Goal: Task Accomplishment & Management: Use online tool/utility

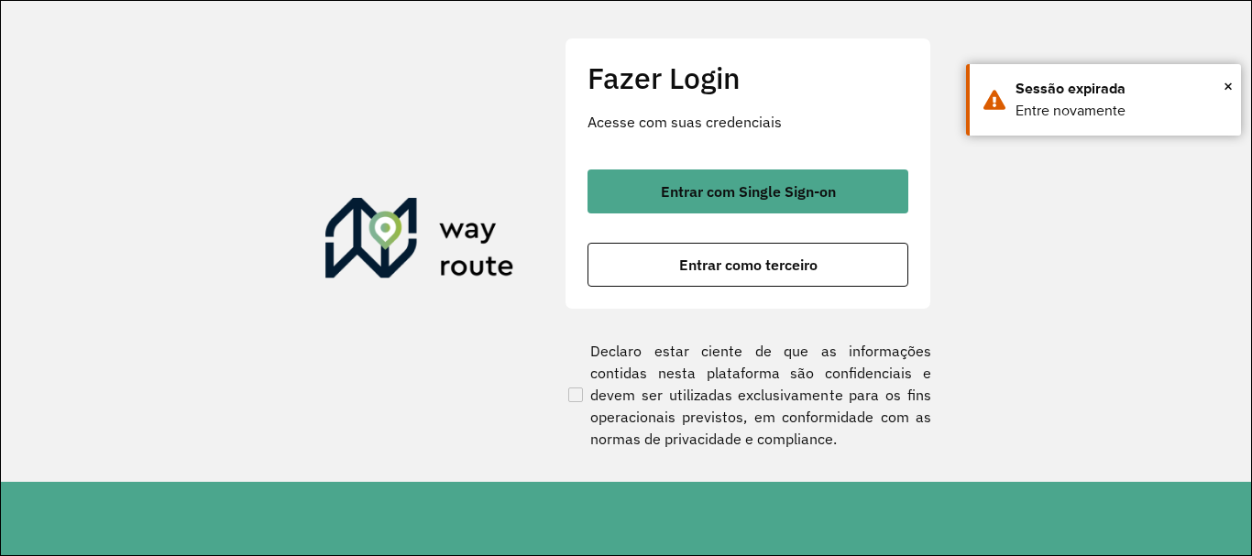
click at [838, 126] on p "Acesse com suas credenciais" at bounding box center [747, 122] width 321 height 22
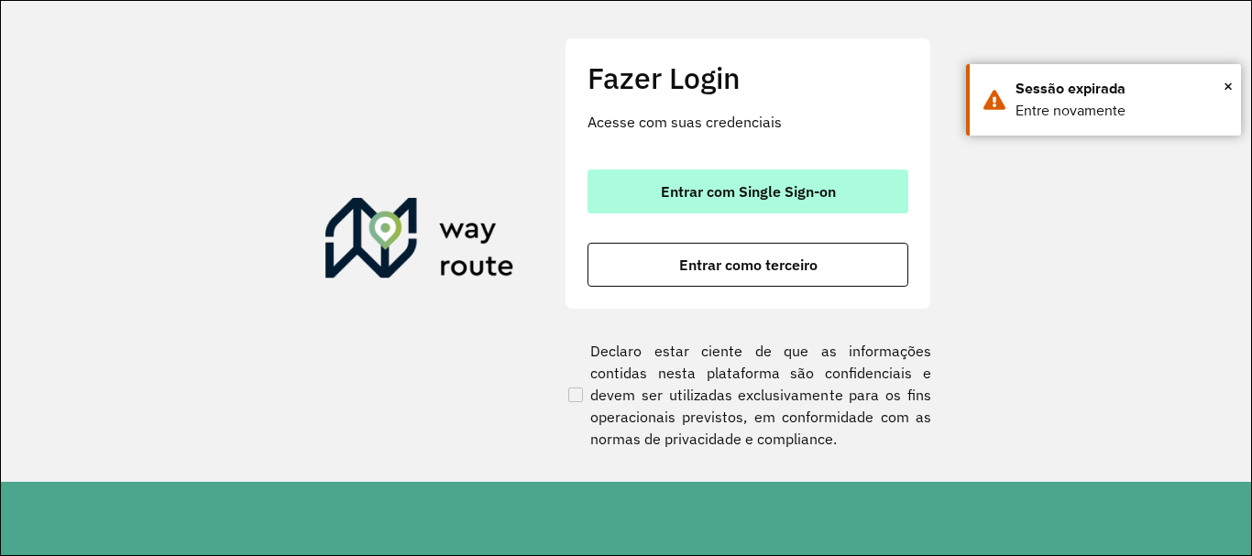
click at [821, 202] on button "Entrar com Single Sign-on" at bounding box center [747, 192] width 321 height 44
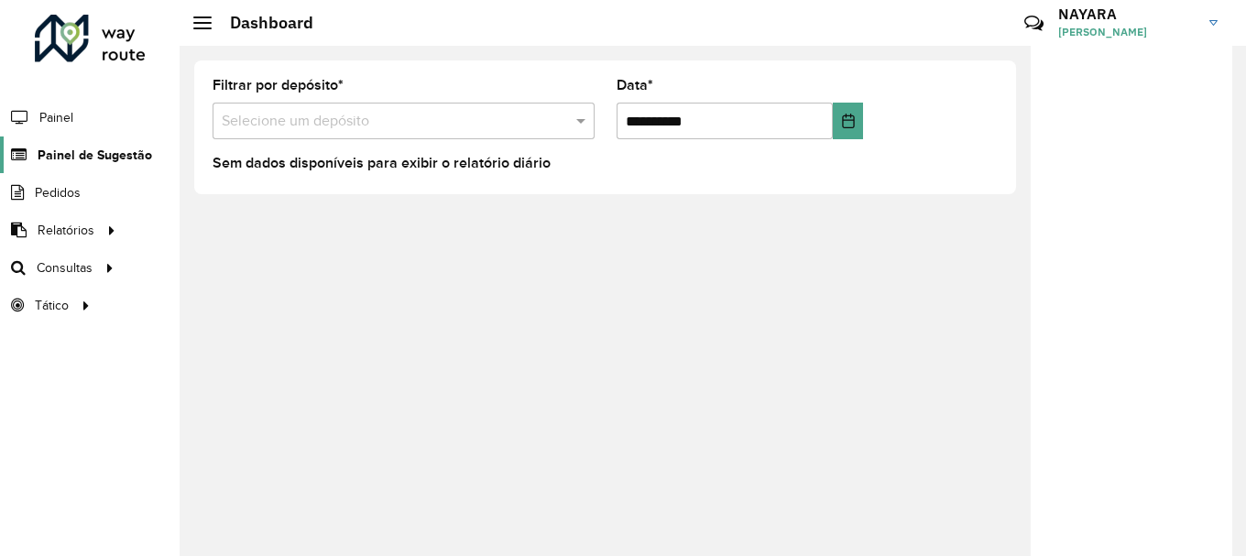
click at [45, 148] on span "Painel de Sugestão" at bounding box center [95, 155] width 115 height 19
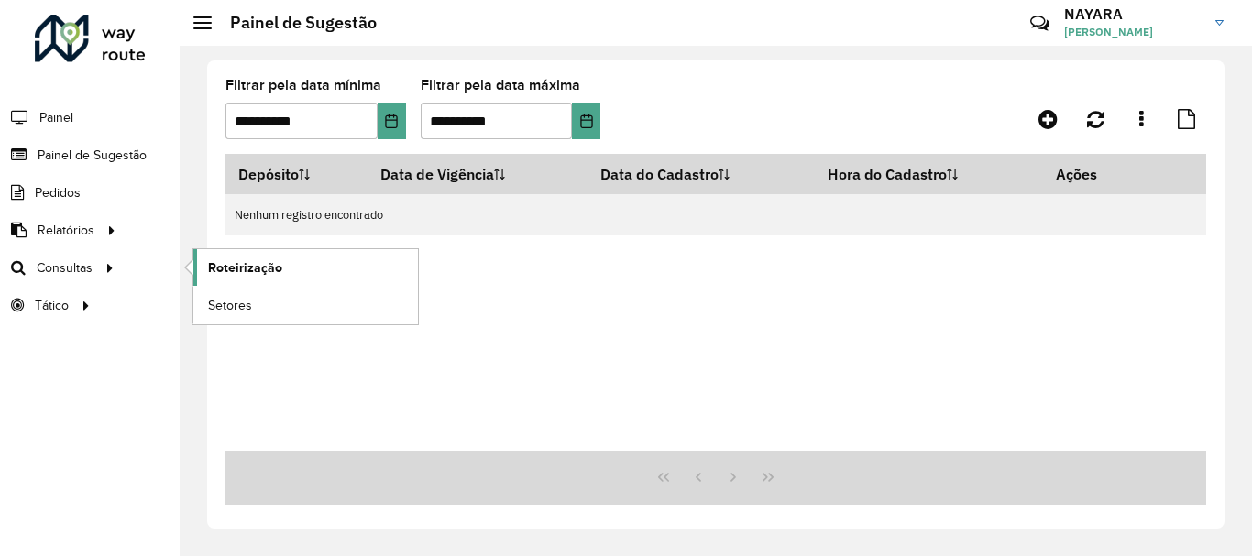
click at [221, 265] on span "Roteirização" at bounding box center [245, 267] width 74 height 19
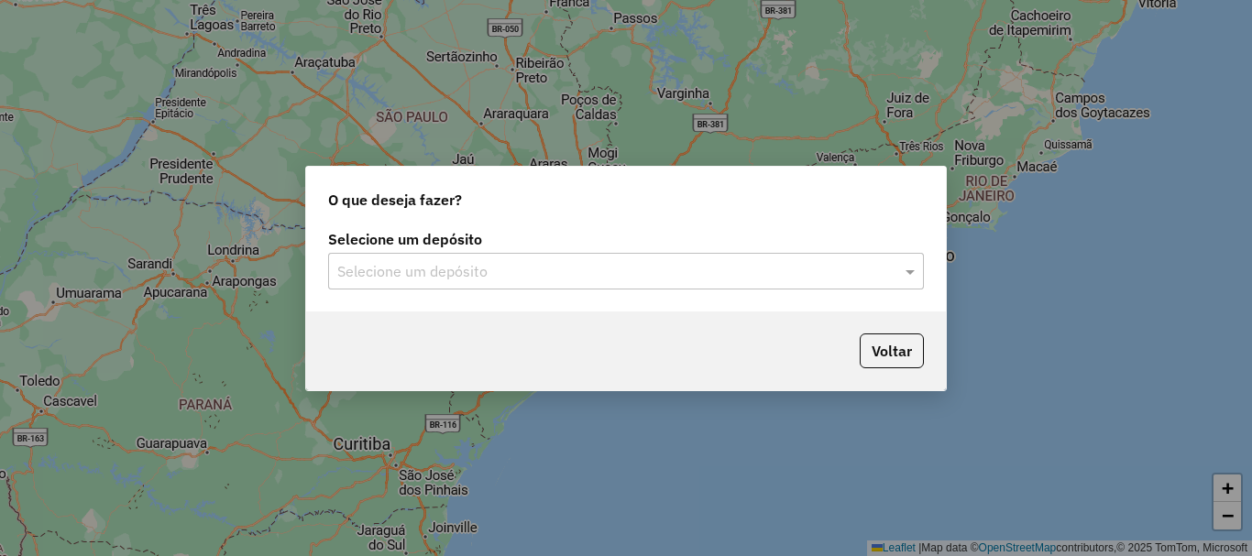
click at [467, 281] on input "text" at bounding box center [607, 272] width 541 height 22
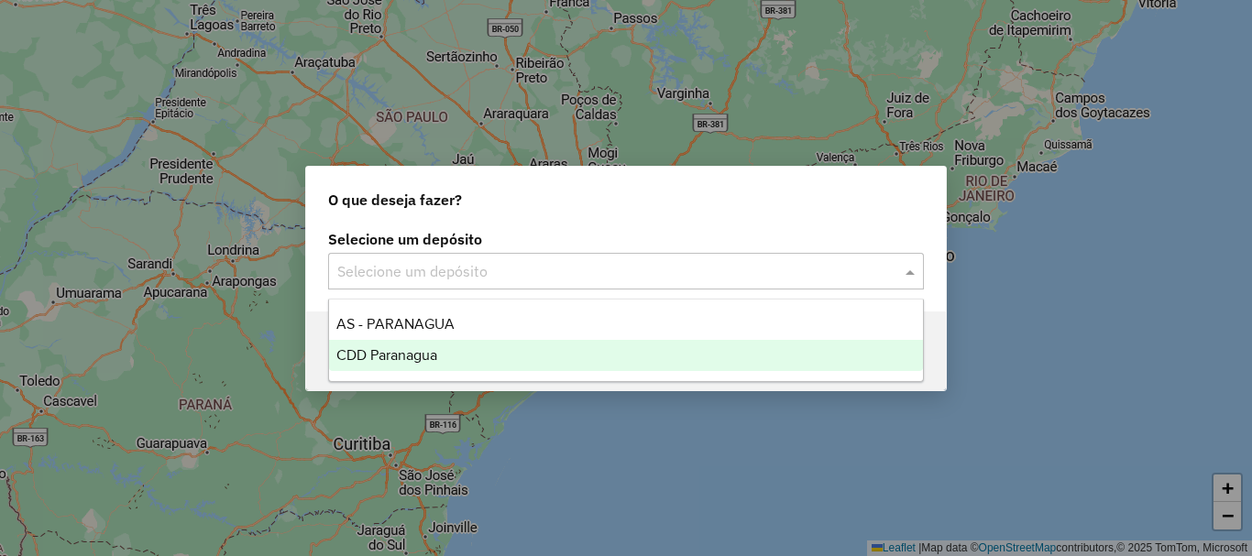
click at [432, 352] on span "CDD Paranagua" at bounding box center [386, 355] width 101 height 16
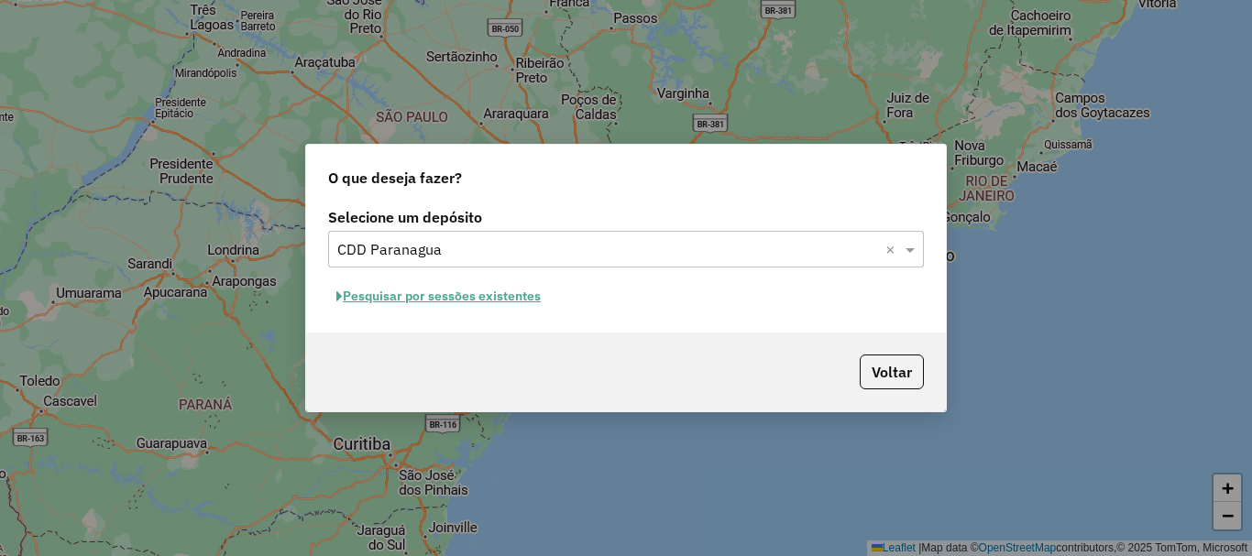
click at [475, 293] on button "Pesquisar por sessões existentes" at bounding box center [438, 296] width 221 height 28
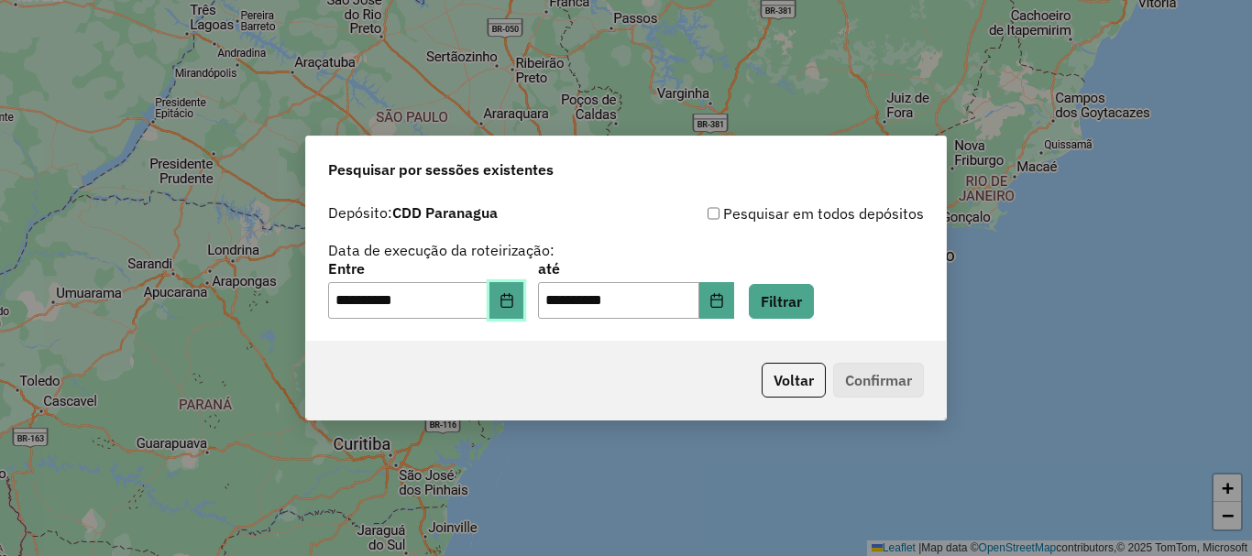
click at [522, 308] on button "Choose Date" at bounding box center [506, 300] width 35 height 37
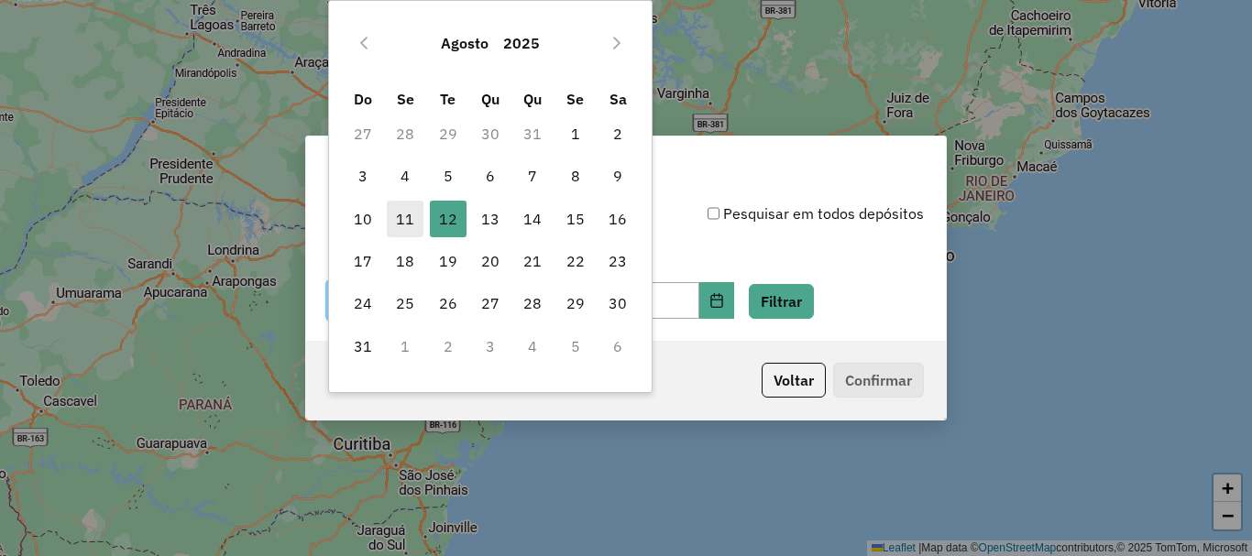
click at [400, 211] on span "11" at bounding box center [405, 219] width 37 height 37
type input "**********"
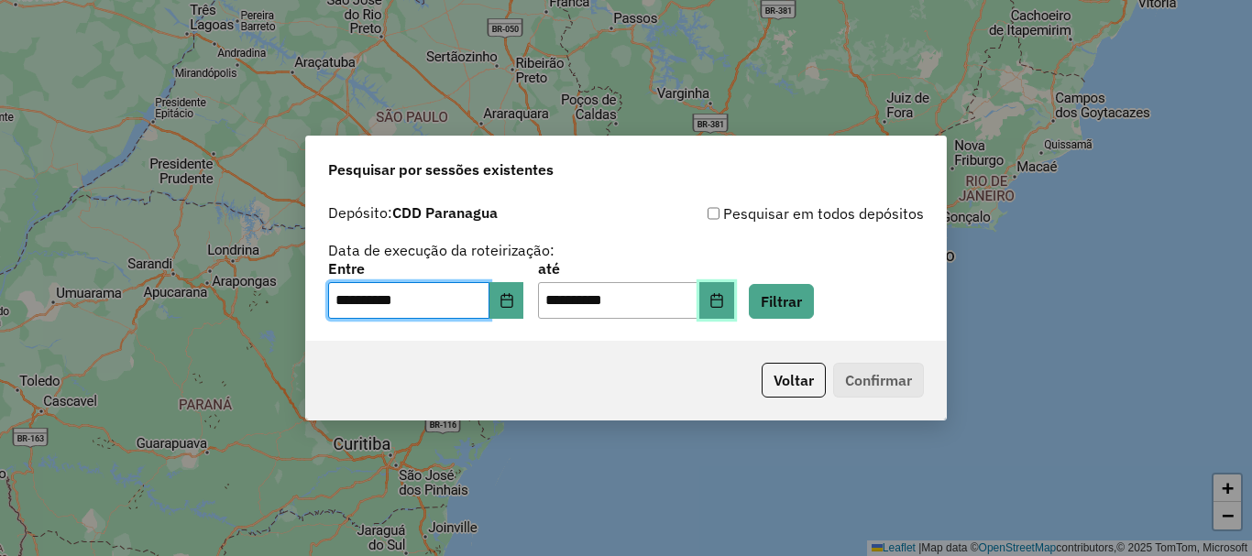
click at [727, 301] on button "Choose Date" at bounding box center [716, 300] width 35 height 37
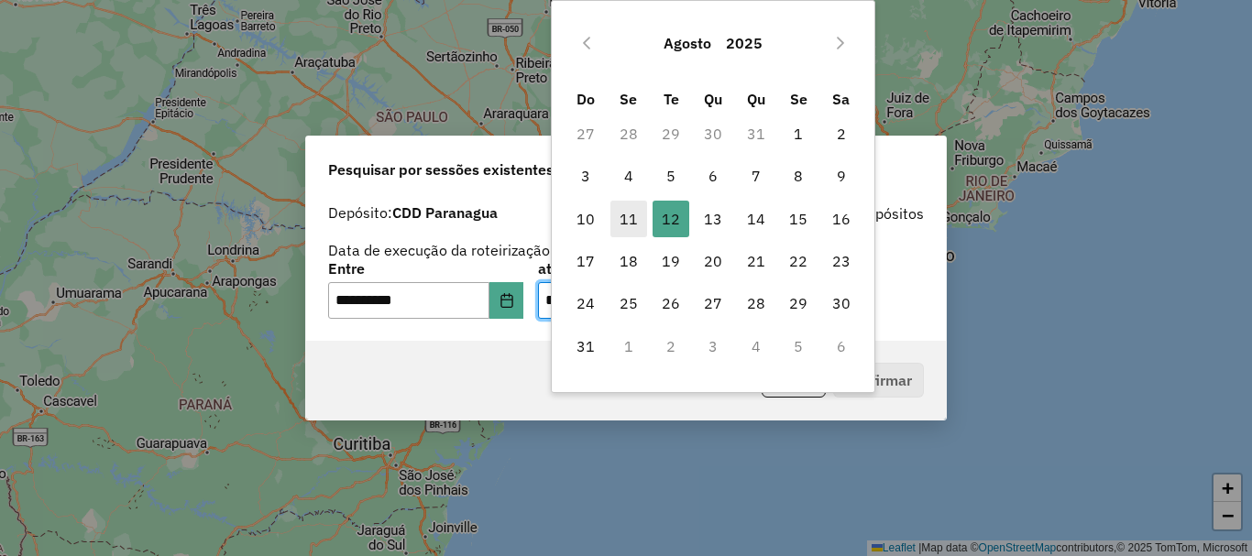
click at [625, 224] on span "11" at bounding box center [628, 219] width 37 height 37
type input "**********"
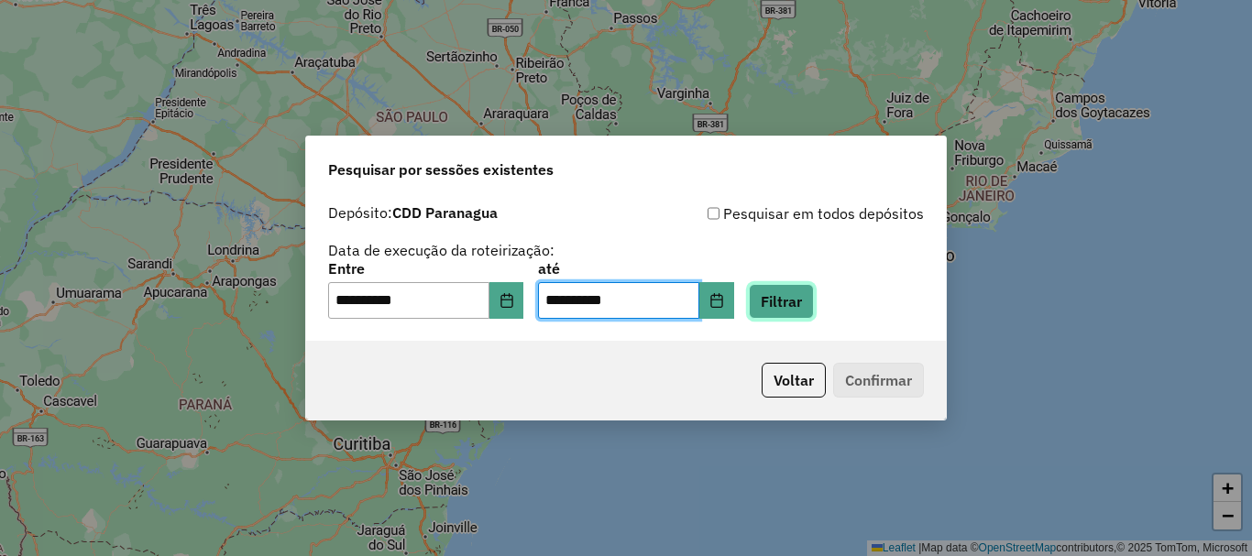
click at [810, 296] on button "Filtrar" at bounding box center [781, 301] width 65 height 35
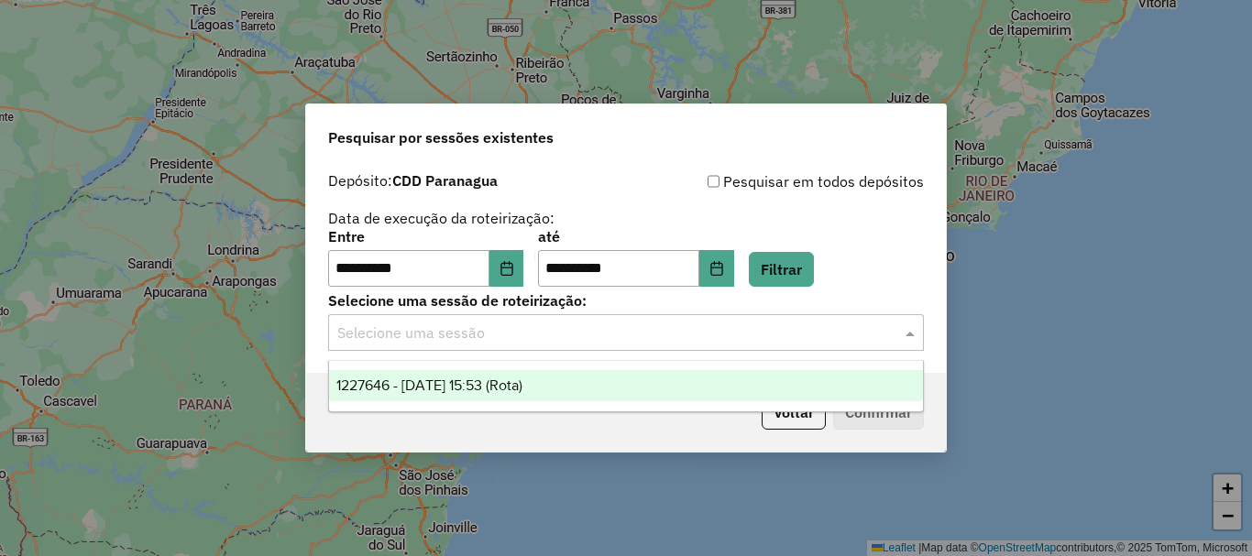
click at [459, 334] on input "text" at bounding box center [607, 334] width 541 height 22
click at [436, 400] on div "1227646 - 11/08/2025 15:53 (Rota)" at bounding box center [626, 385] width 594 height 31
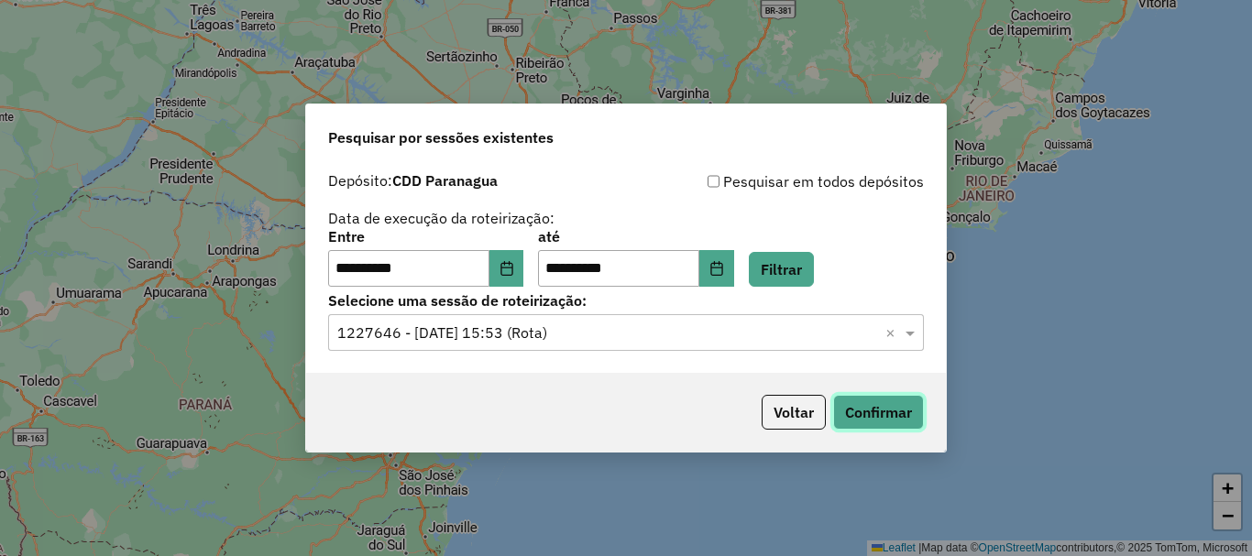
click at [854, 412] on button "Confirmar" at bounding box center [878, 412] width 91 height 35
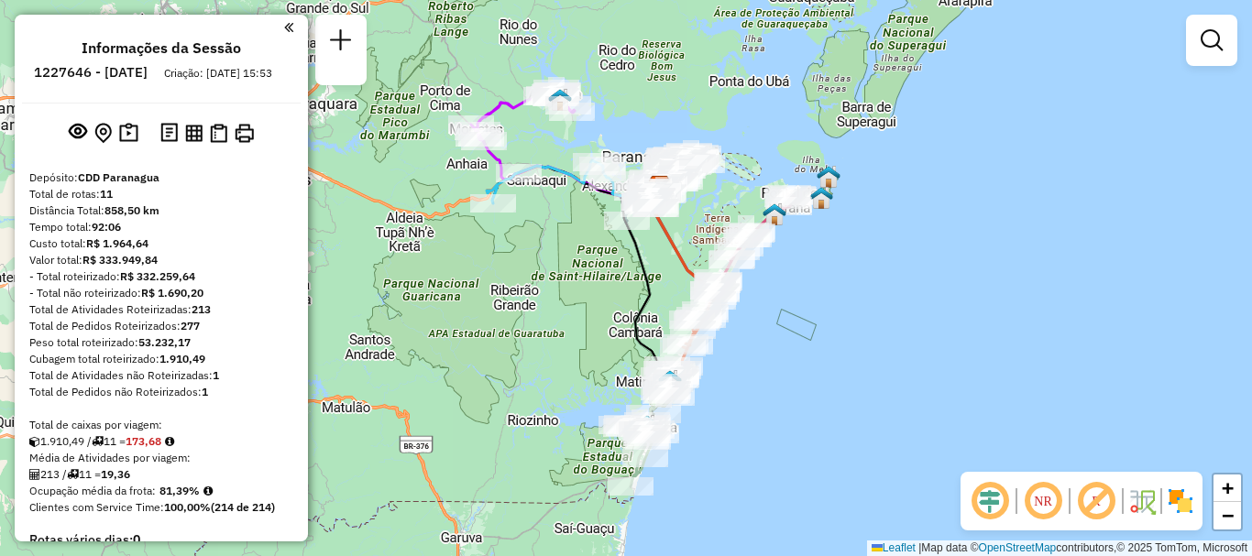
drag, startPoint x: 704, startPoint y: 181, endPoint x: 740, endPoint y: 89, distance: 99.5
click at [740, 89] on div "Janela de atendimento Grade de atendimento Capacidade Transportadoras Veículos …" at bounding box center [626, 278] width 1252 height 556
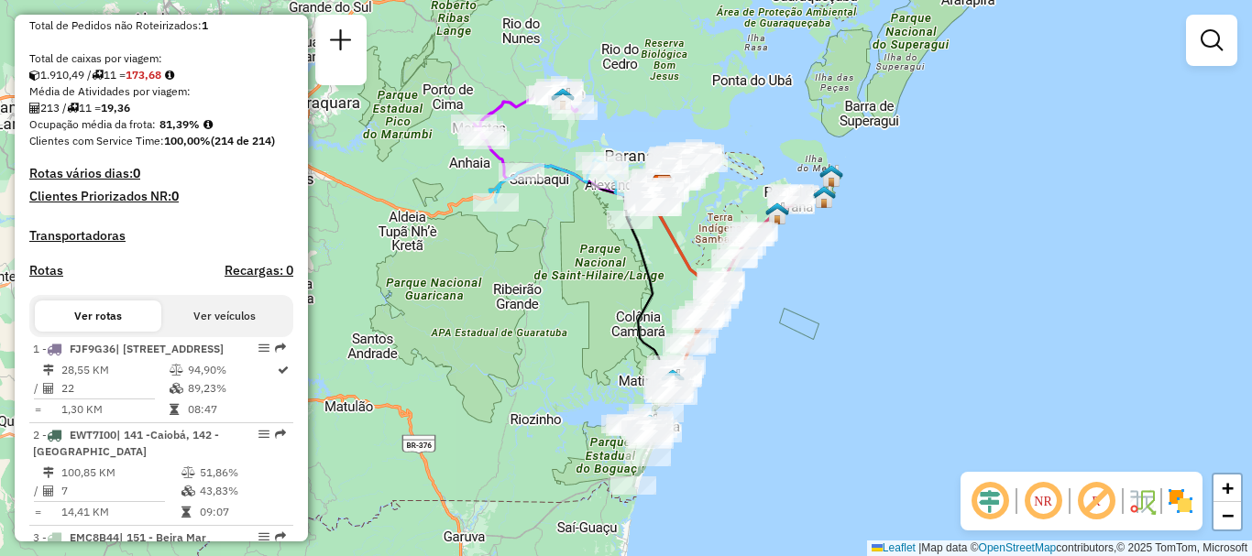
scroll to position [550, 0]
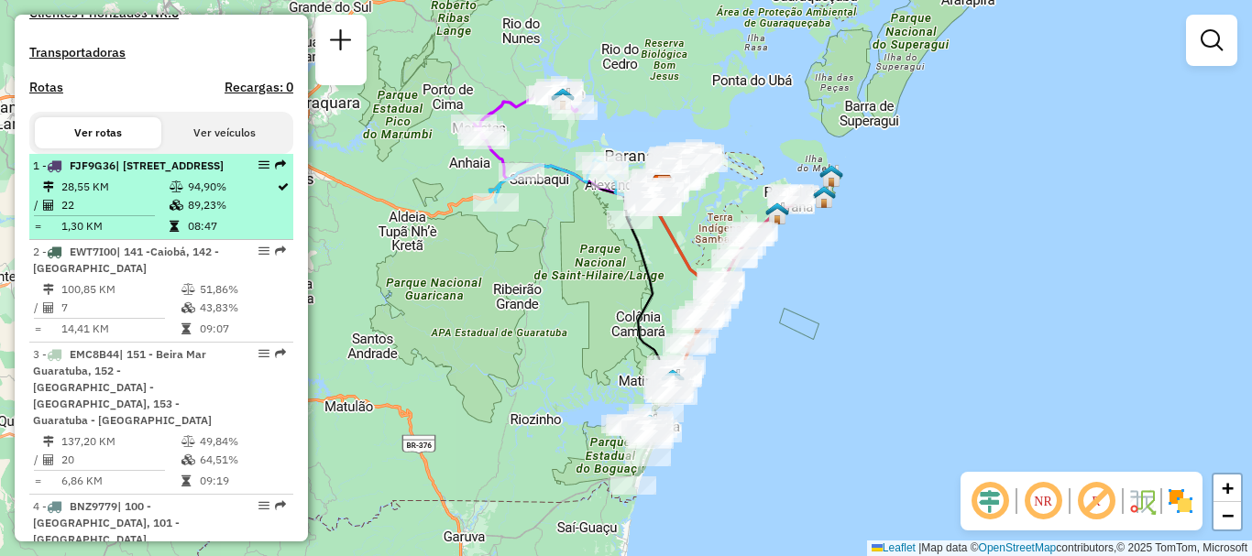
click at [134, 172] on span "| [STREET_ADDRESS]" at bounding box center [169, 166] width 108 height 14
select select "**********"
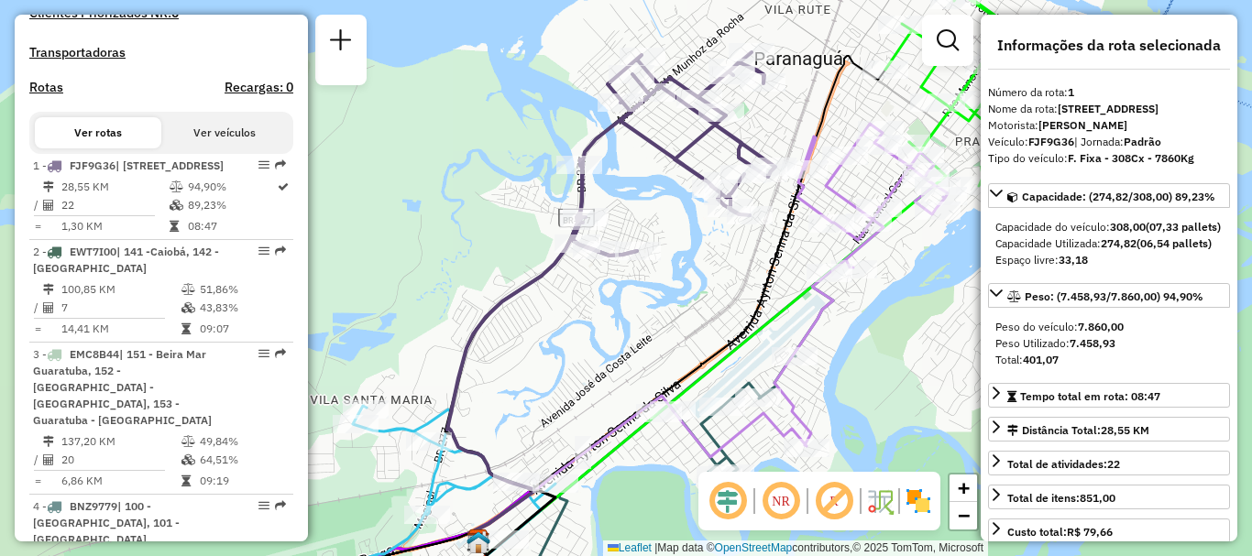
drag, startPoint x: 667, startPoint y: 289, endPoint x: 661, endPoint y: 302, distance: 15.2
click at [661, 302] on div "Janela de atendimento Grade de atendimento Capacidade Transportadoras Veículos …" at bounding box center [626, 278] width 1252 height 556
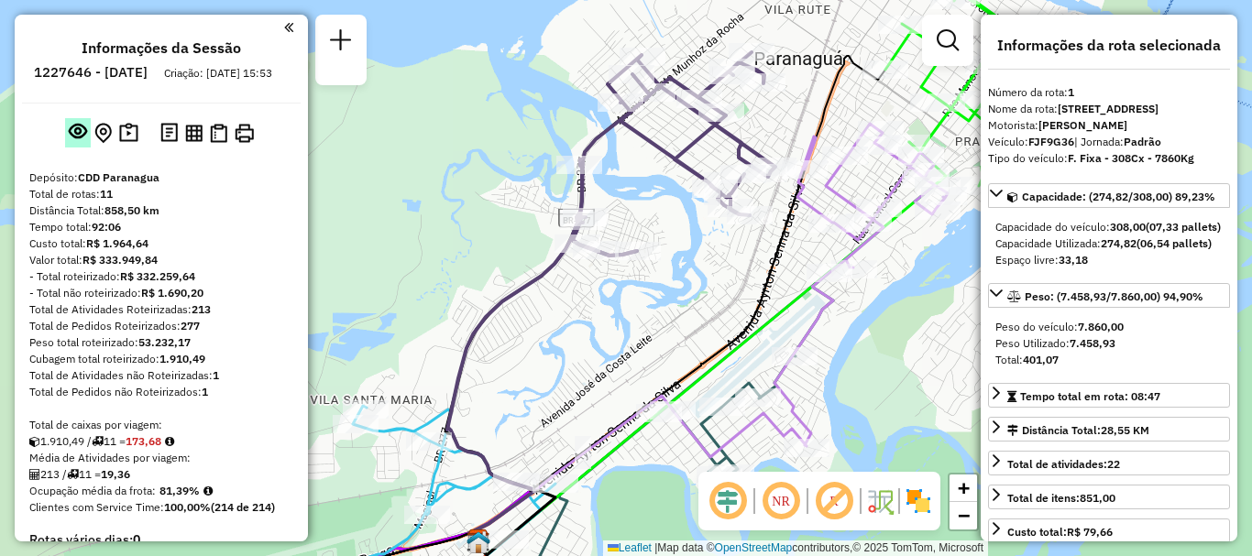
click at [80, 140] on em at bounding box center [78, 131] width 18 height 18
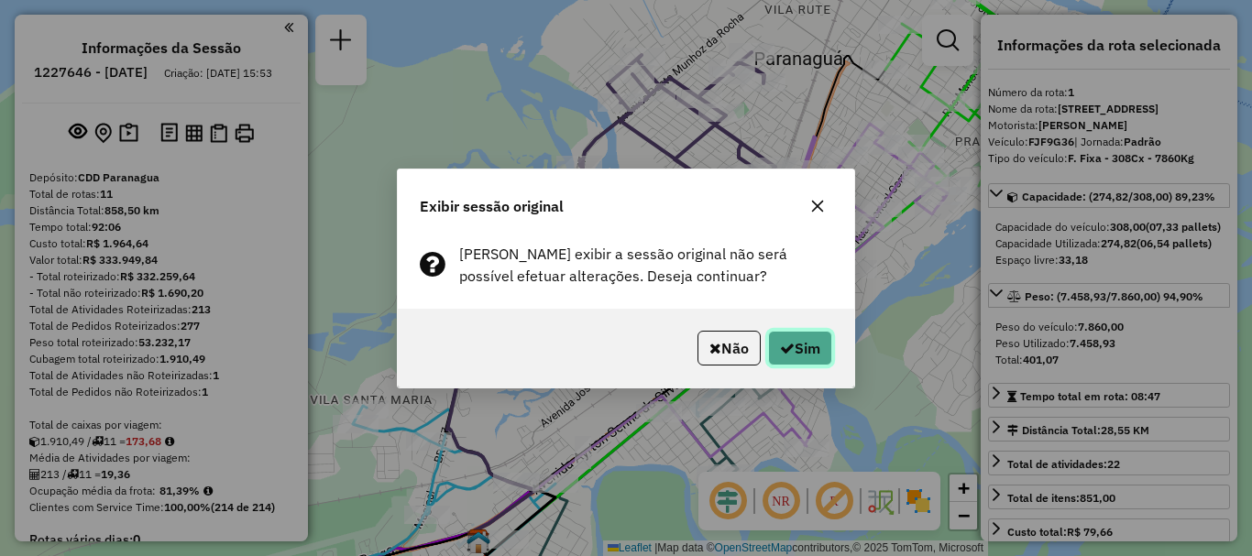
click at [790, 348] on icon "button" at bounding box center [787, 348] width 15 height 15
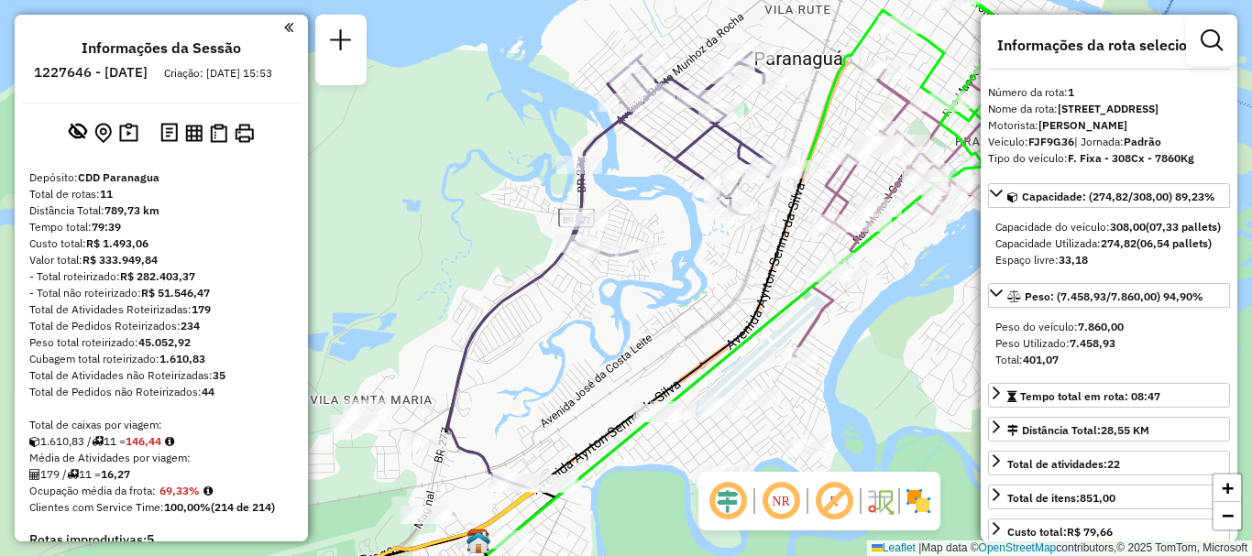
drag, startPoint x: 202, startPoint y: 410, endPoint x: 218, endPoint y: 404, distance: 17.7
click at [218, 400] on div "Total de Pedidos não Roteirizados: 44" at bounding box center [161, 392] width 264 height 16
click at [235, 400] on div "Total de Pedidos não Roteirizados: 44" at bounding box center [161, 392] width 264 height 16
click at [74, 140] on em at bounding box center [78, 131] width 18 height 18
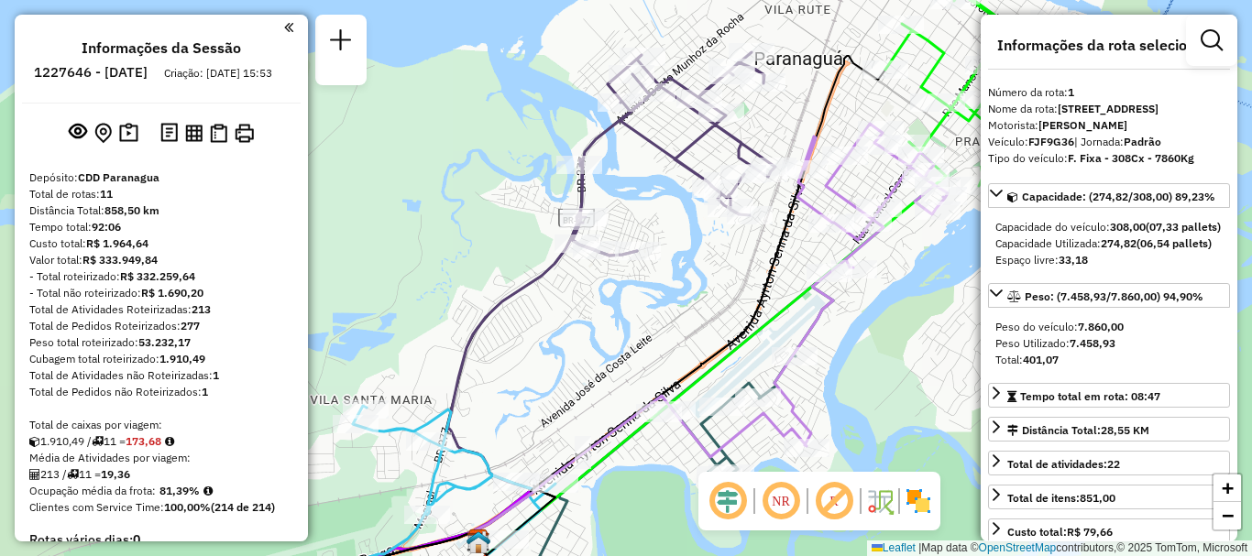
scroll to position [92, 0]
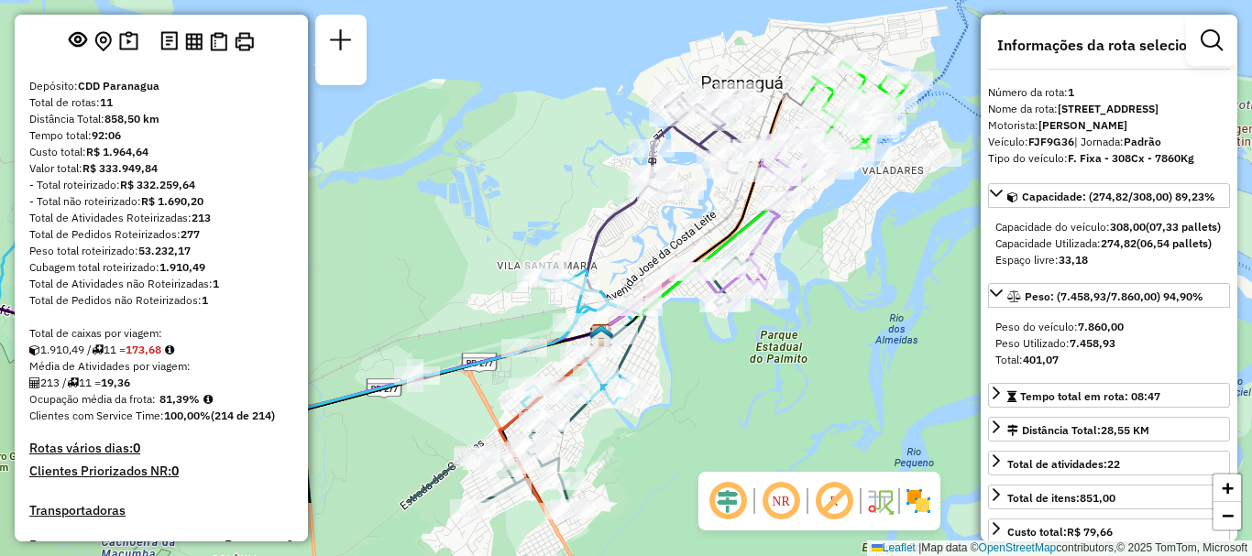
drag, startPoint x: 903, startPoint y: 364, endPoint x: 800, endPoint y: 256, distance: 149.7
click at [800, 256] on div "Janela de atendimento Grade de atendimento Capacidade Transportadoras Veículos …" at bounding box center [626, 278] width 1252 height 556
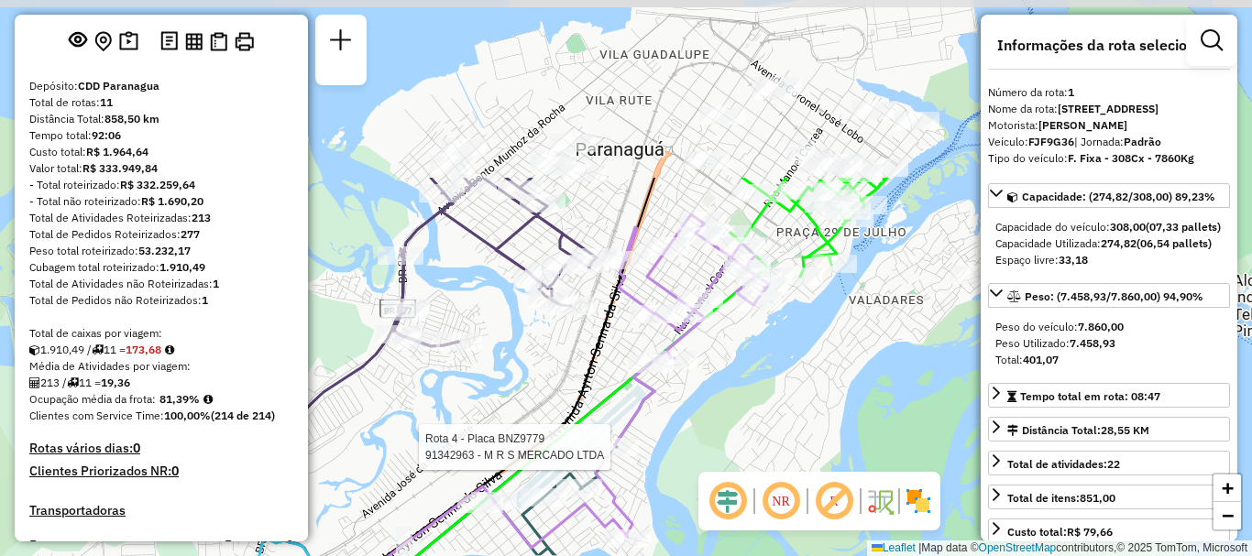
drag, startPoint x: 802, startPoint y: 184, endPoint x: 724, endPoint y: 418, distance: 246.3
click at [724, 418] on div "Rota 4 - Placa BNZ9779 91342963 - M R S MERCADO LTDA Janela de atendimento Grad…" at bounding box center [626, 278] width 1252 height 556
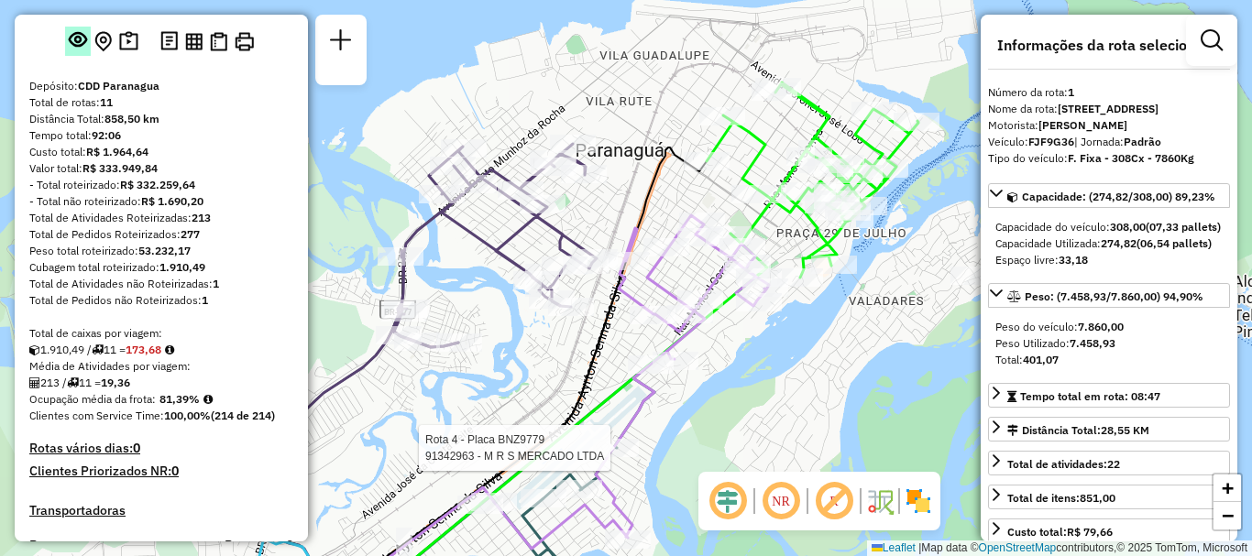
click at [71, 49] on em at bounding box center [78, 39] width 18 height 18
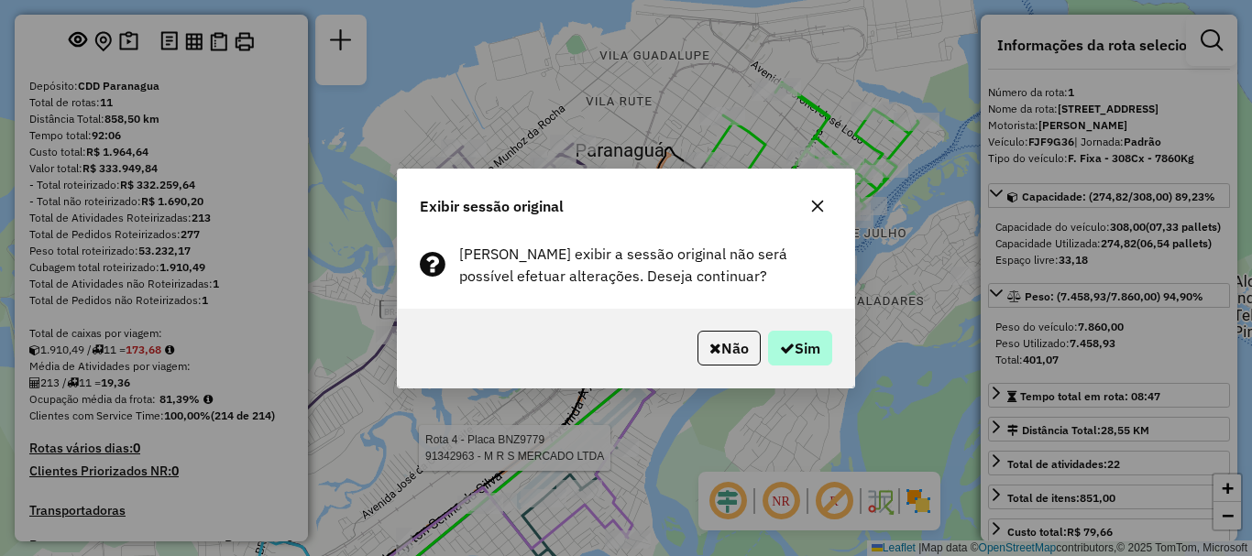
drag, startPoint x: 834, startPoint y: 353, endPoint x: 821, endPoint y: 355, distance: 13.0
click at [821, 355] on div "Não Sim" at bounding box center [626, 348] width 456 height 79
click at [820, 353] on button "Sim" at bounding box center [800, 348] width 64 height 35
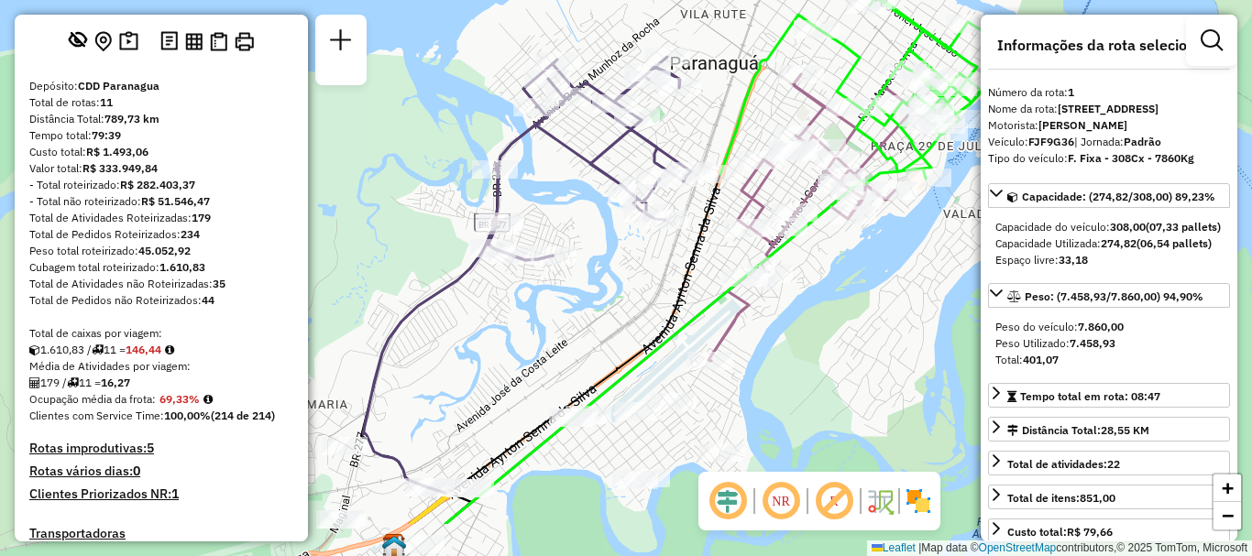
drag, startPoint x: 797, startPoint y: 358, endPoint x: 892, endPoint y: 271, distance: 128.4
click at [892, 271] on div "Janela de atendimento Grade de atendimento Capacidade Transportadoras Veículos …" at bounding box center [626, 278] width 1252 height 556
click at [73, 49] on em at bounding box center [78, 39] width 18 height 18
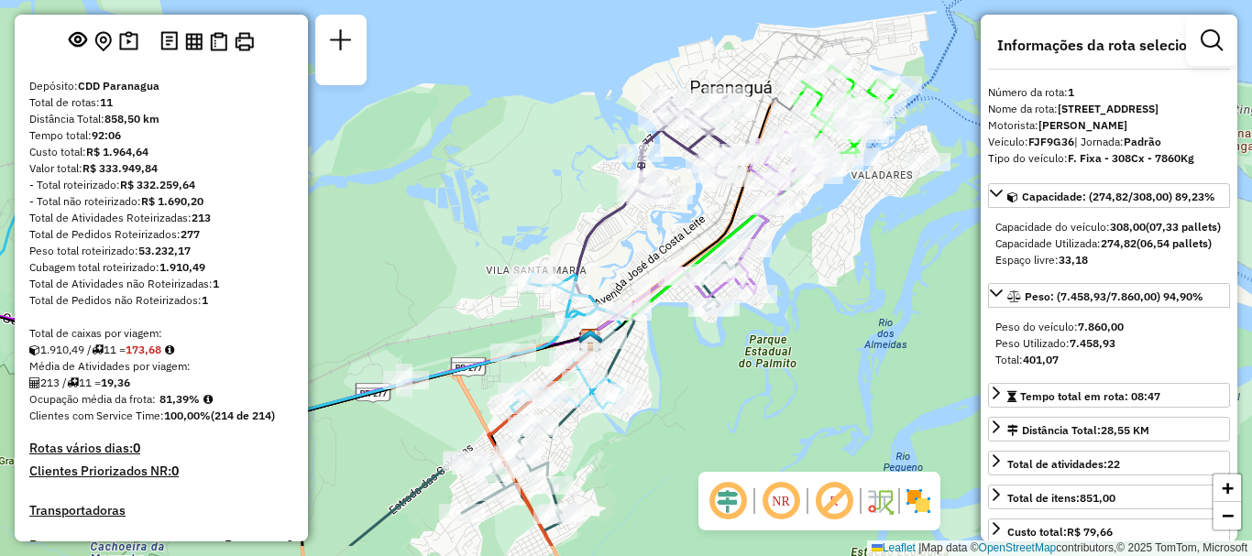
drag, startPoint x: 859, startPoint y: 348, endPoint x: 833, endPoint y: 283, distance: 70.3
click at [833, 283] on div "Janela de atendimento Grade de atendimento Capacidade Transportadoras Veículos …" at bounding box center [626, 278] width 1252 height 556
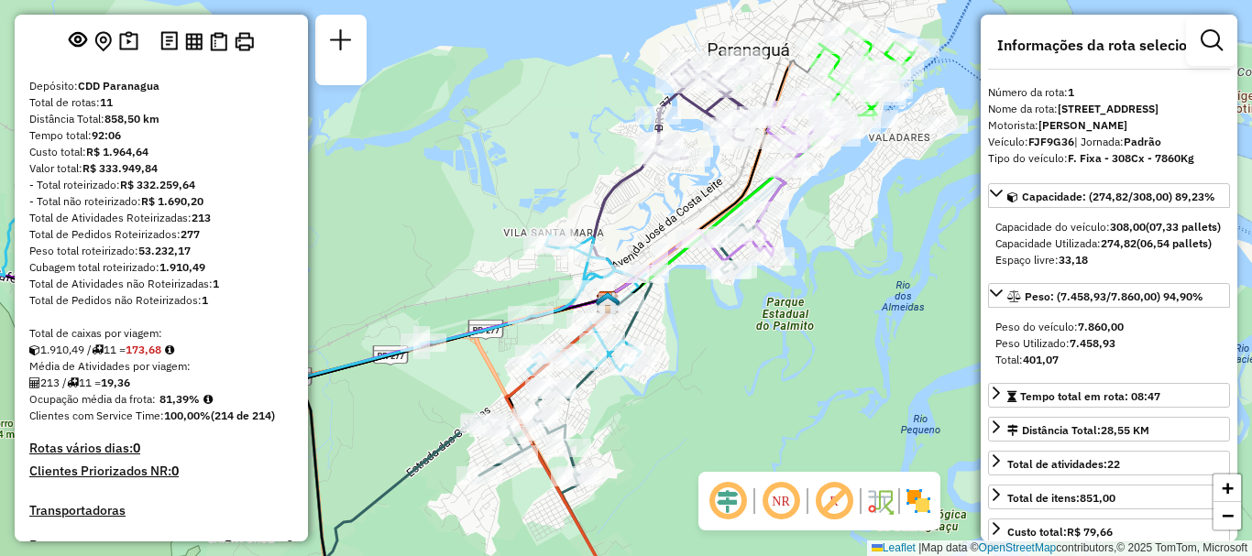
drag, startPoint x: 695, startPoint y: 420, endPoint x: 706, endPoint y: 373, distance: 48.0
click at [706, 373] on div "Janela de atendimento Grade de atendimento Capacidade Transportadoras Veículos …" at bounding box center [626, 278] width 1252 height 556
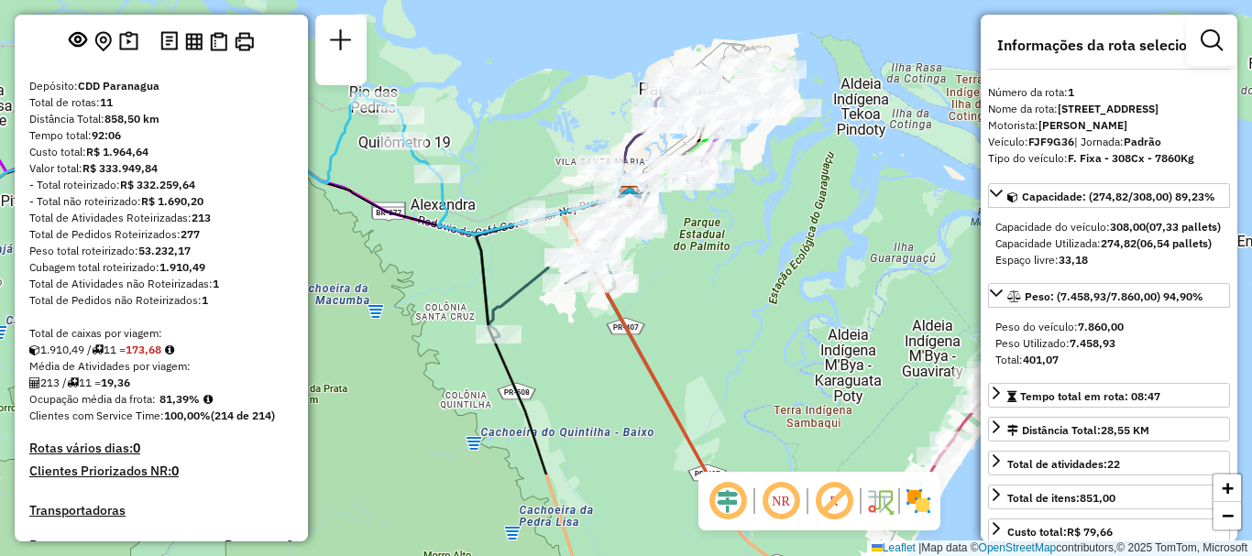
drag, startPoint x: 733, startPoint y: 342, endPoint x: 706, endPoint y: 248, distance: 97.4
click at [706, 248] on div "Janela de atendimento Grade de atendimento Capacidade Transportadoras Veículos …" at bounding box center [626, 278] width 1252 height 556
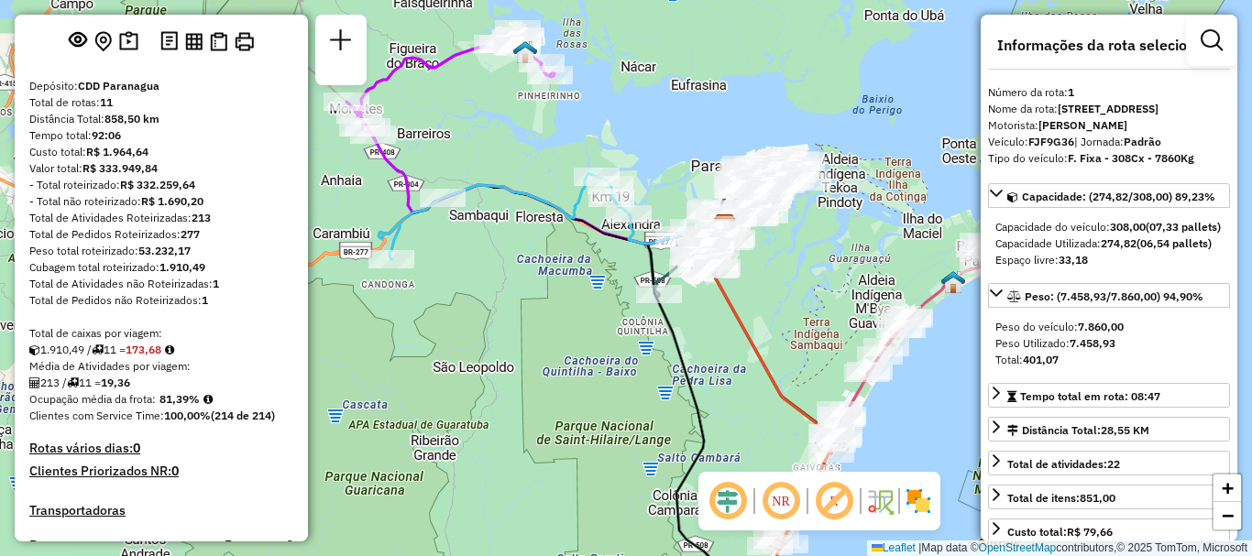
drag, startPoint x: 864, startPoint y: 415, endPoint x: 906, endPoint y: 388, distance: 50.3
click at [929, 381] on div "Janela de atendimento Grade de atendimento Capacidade Transportadoras Veículos …" at bounding box center [626, 278] width 1252 height 556
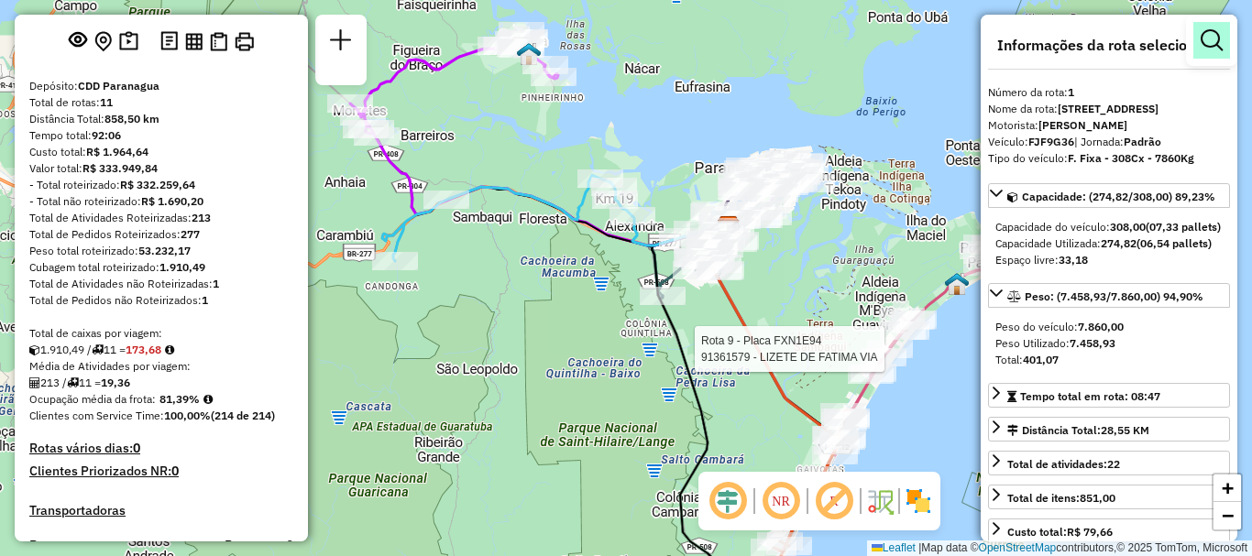
click at [1218, 51] on link at bounding box center [1211, 40] width 37 height 37
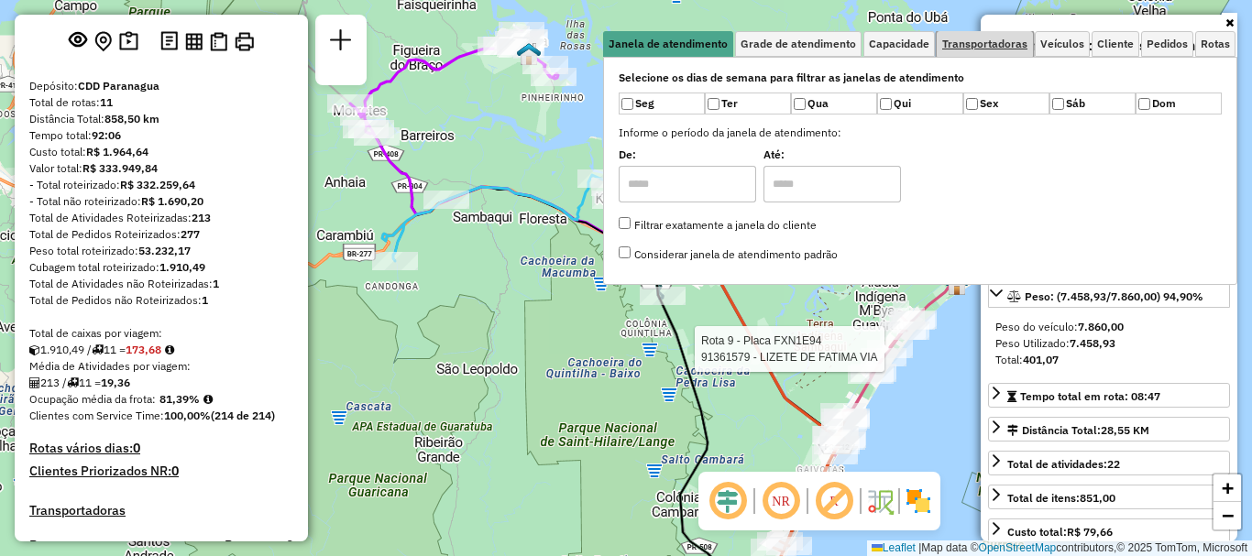
click at [1002, 48] on span "Transportadoras" at bounding box center [984, 43] width 85 height 11
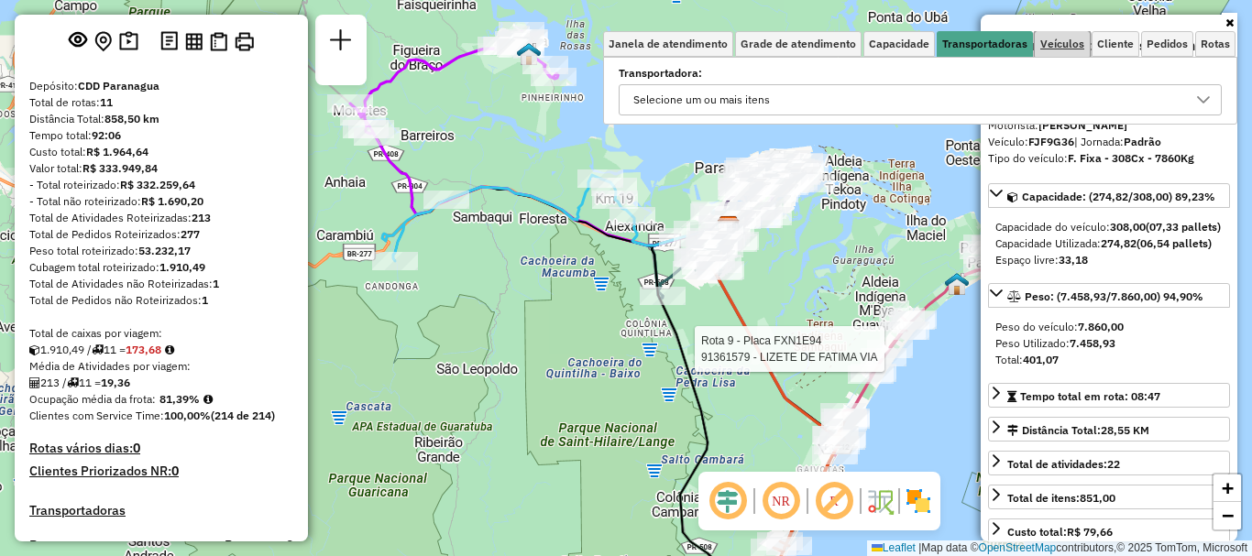
click at [1065, 49] on span "Veículos" at bounding box center [1062, 43] width 44 height 11
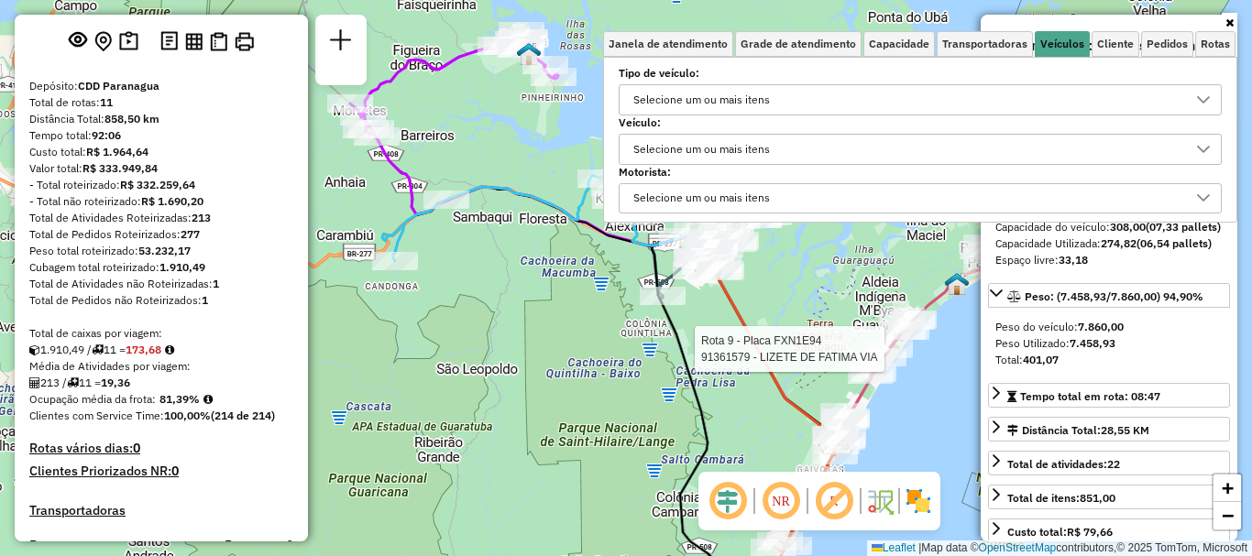
click at [565, 327] on div "Rota 9 - Placa FXN1E94 91361579 - LIZETE DE FATIMA VIA Janela de atendimento Gr…" at bounding box center [626, 278] width 1252 height 556
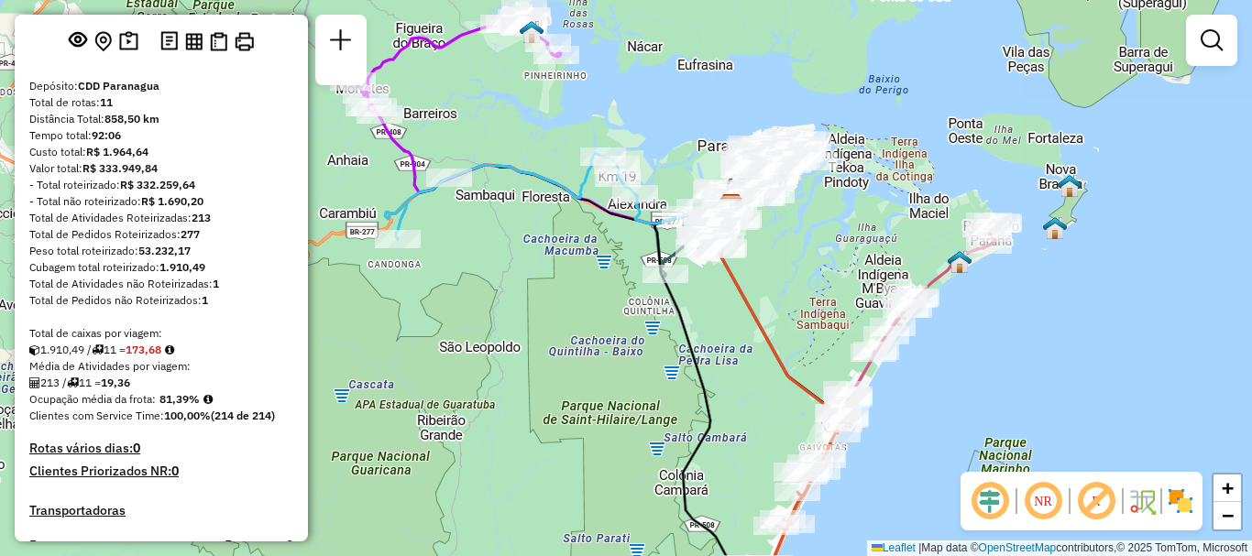
drag, startPoint x: 587, startPoint y: 421, endPoint x: 522, endPoint y: 201, distance: 230.2
click at [522, 201] on div "Janela de atendimento Grade de atendimento Capacidade Transportadoras Veículos …" at bounding box center [626, 278] width 1252 height 556
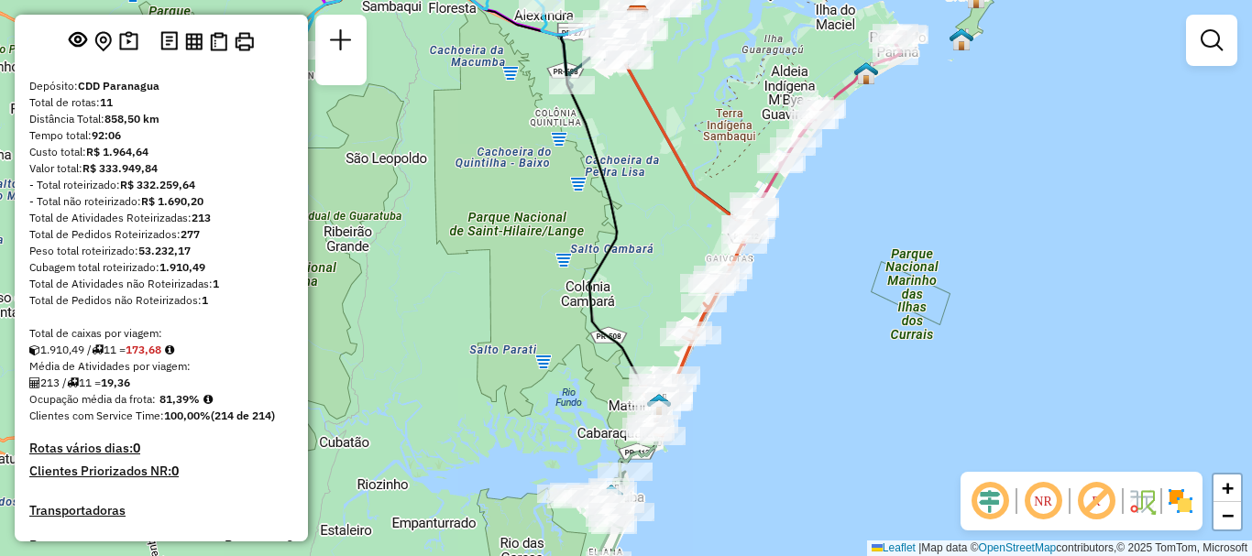
drag, startPoint x: 674, startPoint y: 311, endPoint x: 641, endPoint y: 324, distance: 35.7
click at [641, 324] on div "Janela de atendimento Grade de atendimento Capacidade Transportadoras Veículos …" at bounding box center [626, 278] width 1252 height 556
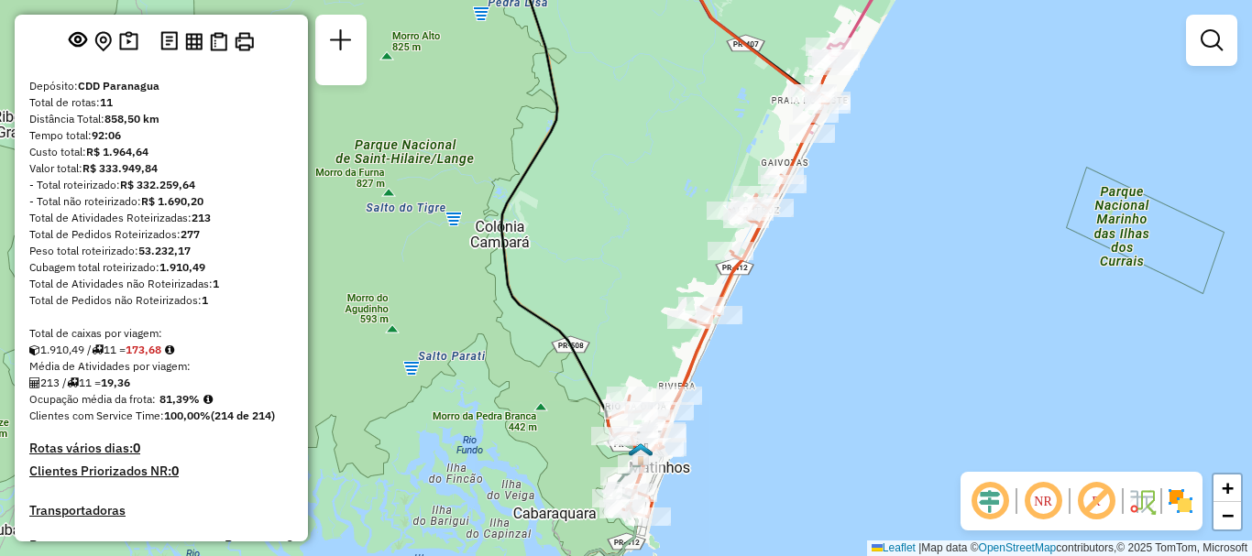
drag, startPoint x: 676, startPoint y: 259, endPoint x: 657, endPoint y: 214, distance: 48.8
click at [657, 214] on div "Janela de atendimento Grade de atendimento Capacidade Transportadoras Veículos …" at bounding box center [626, 278] width 1252 height 556
click at [1198, 39] on link at bounding box center [1211, 40] width 37 height 37
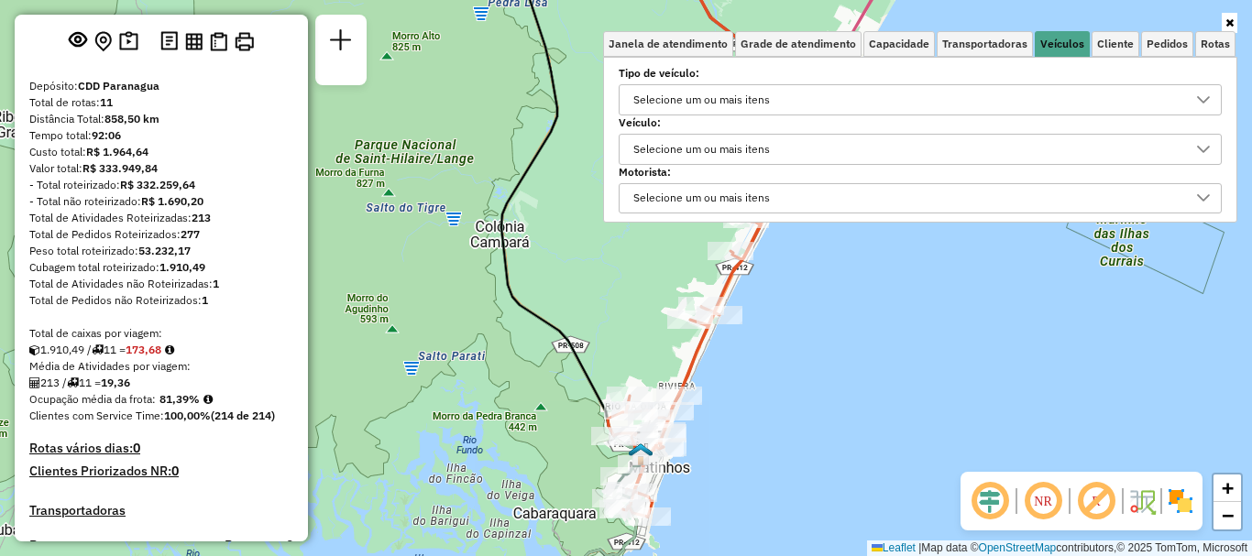
click at [837, 92] on div "Selecione um ou mais itens" at bounding box center [906, 99] width 559 height 29
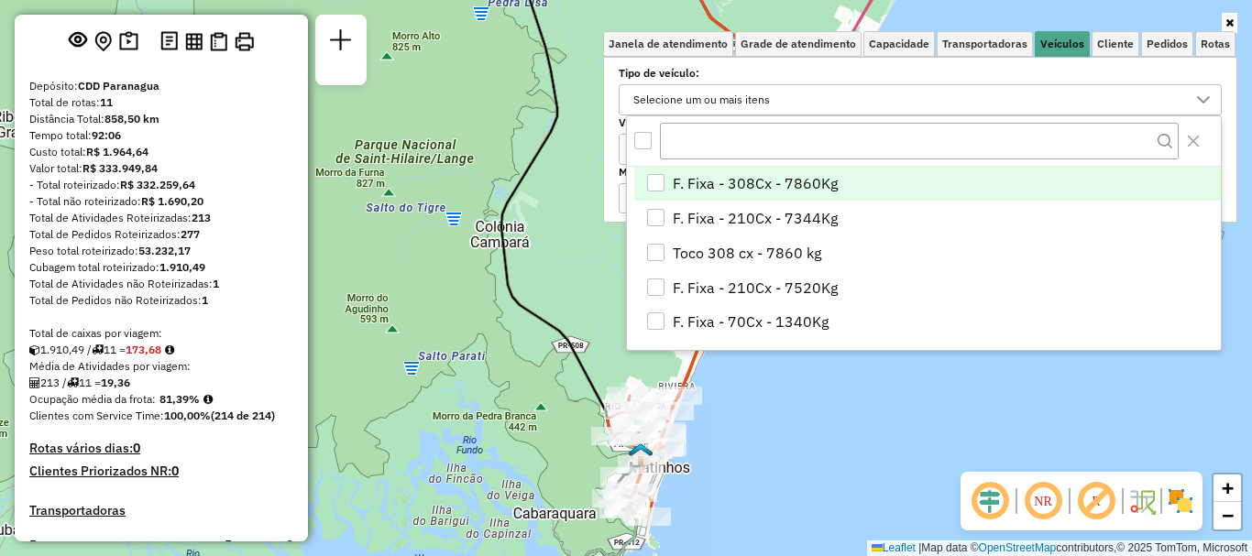
scroll to position [11, 63]
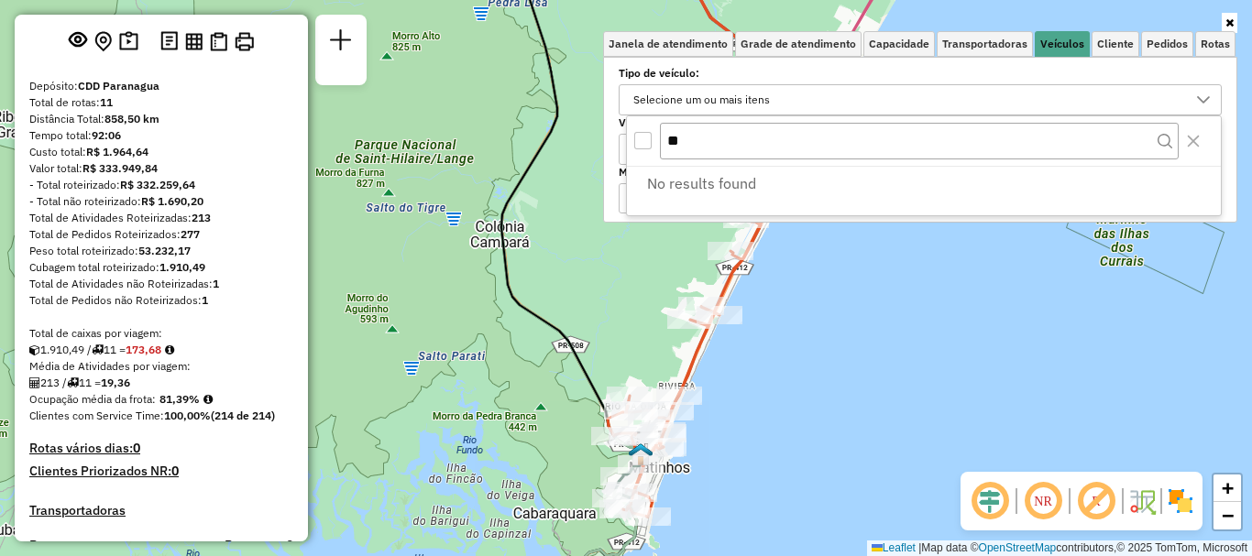
type input "*"
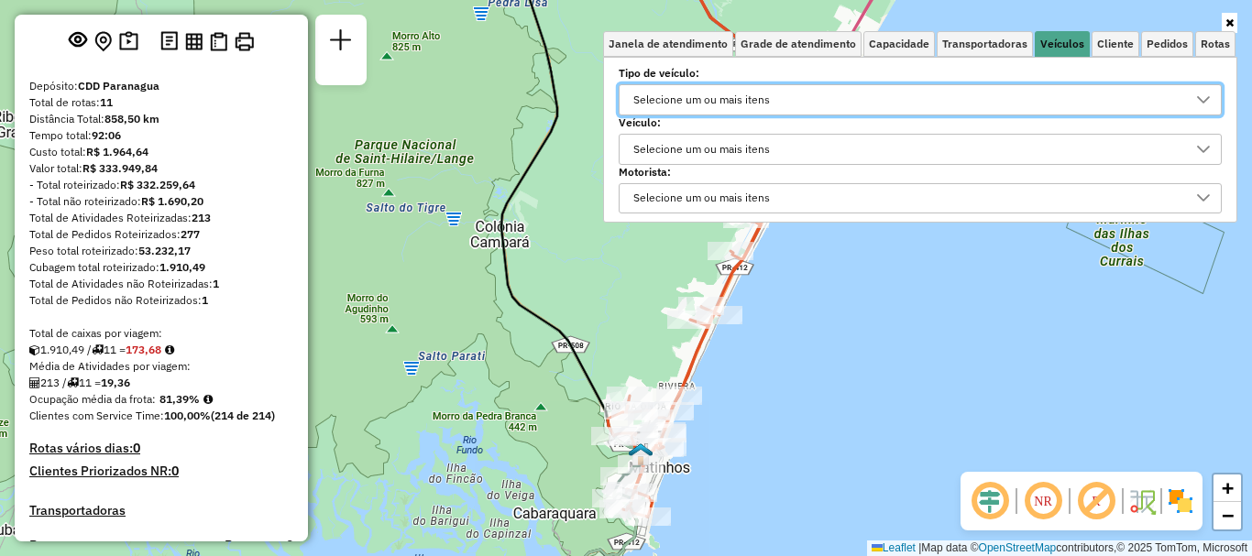
click at [814, 158] on div "Selecione um ou mais itens" at bounding box center [906, 149] width 559 height 29
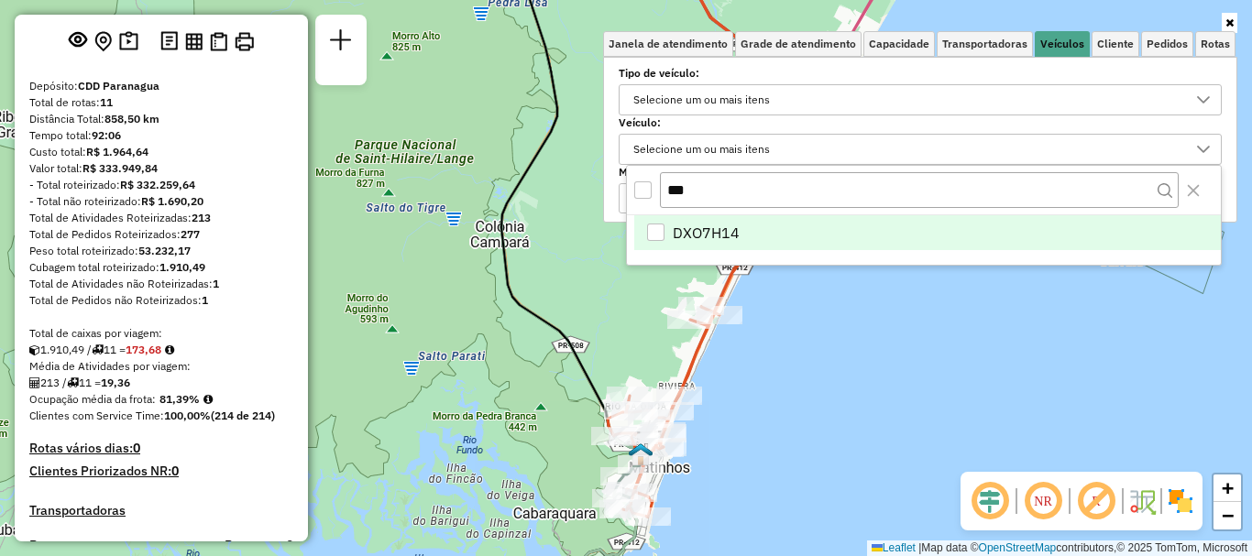
type input "***"
click at [787, 238] on li "DXO7H14" at bounding box center [927, 232] width 586 height 35
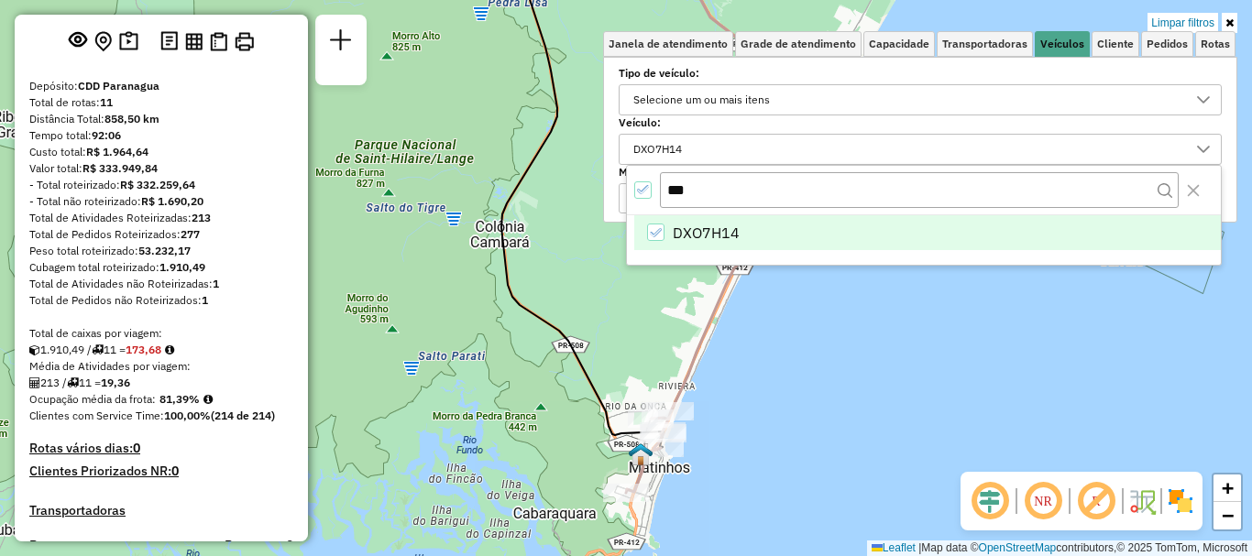
click at [1020, 352] on div "Limpar filtros Janela de atendimento Grade de atendimento Capacidade Transporta…" at bounding box center [626, 278] width 1252 height 556
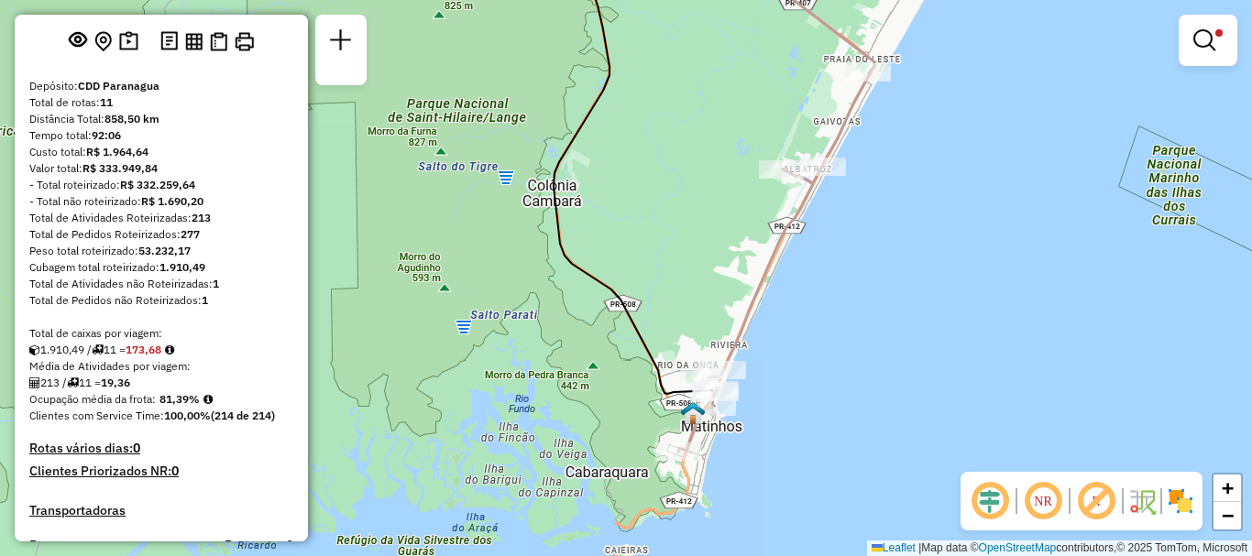
drag, startPoint x: 820, startPoint y: 299, endPoint x: 872, endPoint y: 257, distance: 66.5
click at [872, 257] on div "Limpar filtros Janela de atendimento Grade de atendimento Capacidade Transporta…" at bounding box center [626, 278] width 1252 height 556
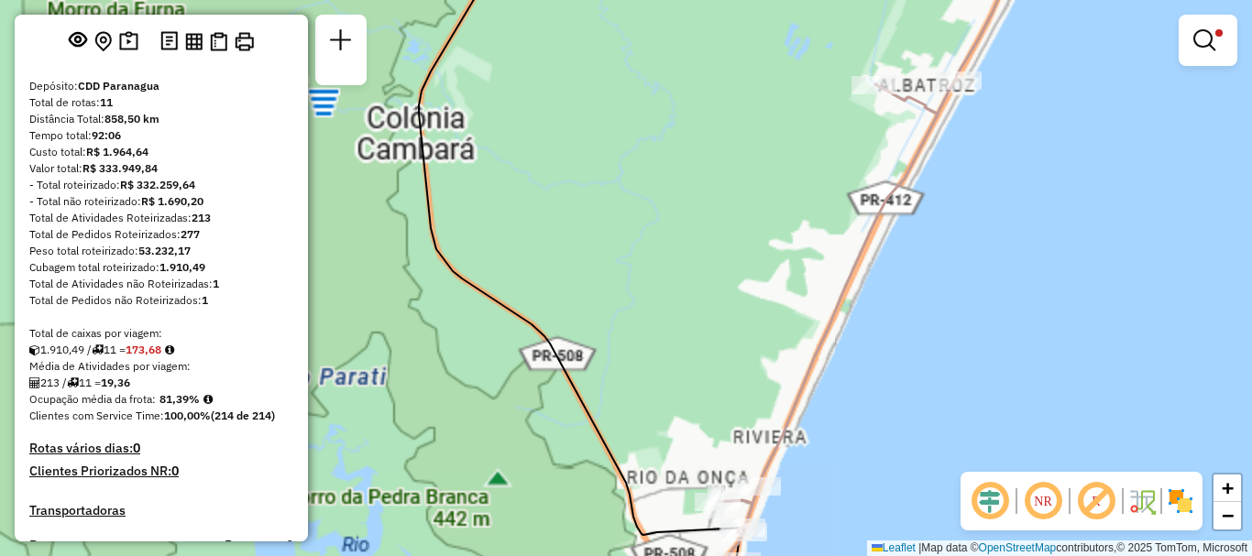
drag, startPoint x: 714, startPoint y: 301, endPoint x: 728, endPoint y: 84, distance: 217.6
click at [728, 84] on div "Limpar filtros Janela de atendimento Grade de atendimento Capacidade Transporta…" at bounding box center [626, 278] width 1252 height 556
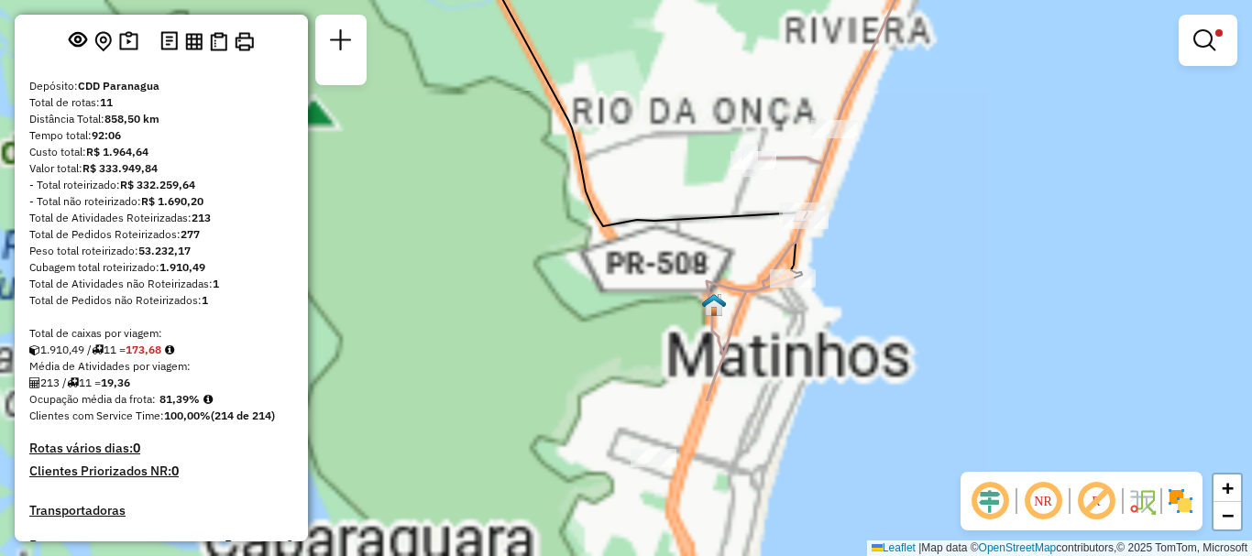
drag, startPoint x: 689, startPoint y: 262, endPoint x: 678, endPoint y: 27, distance: 235.7
click at [678, 27] on div "Limpar filtros Janela de atendimento Grade de atendimento Capacidade Transporta…" at bounding box center [626, 278] width 1252 height 556
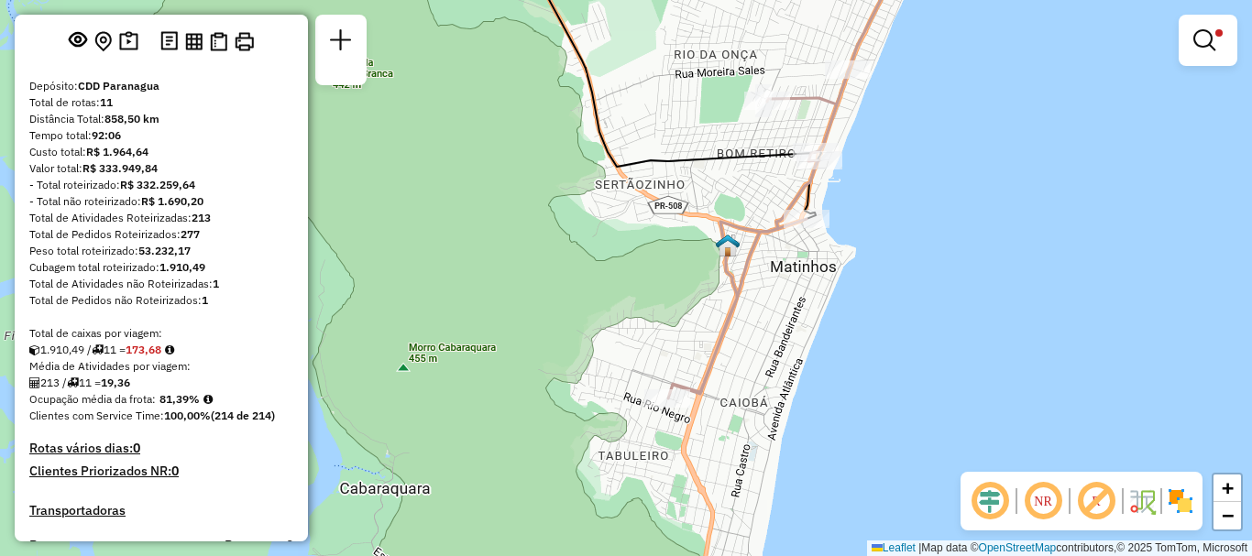
drag, startPoint x: 746, startPoint y: 462, endPoint x: 752, endPoint y: 429, distance: 33.6
click at [752, 429] on div "Limpar filtros Janela de atendimento Grade de atendimento Capacidade Transporta…" at bounding box center [626, 278] width 1252 height 556
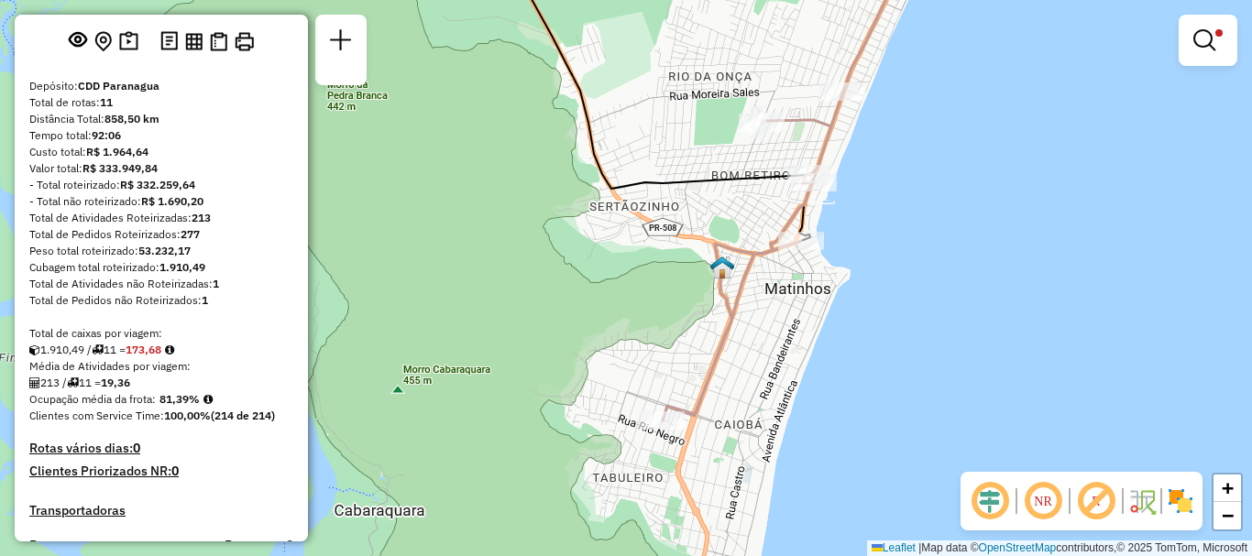
drag, startPoint x: 752, startPoint y: 429, endPoint x: 747, endPoint y: 451, distance: 22.7
click at [747, 451] on div "Limpar filtros Janela de atendimento Grade de atendimento Capacidade Transporta…" at bounding box center [626, 278] width 1252 height 556
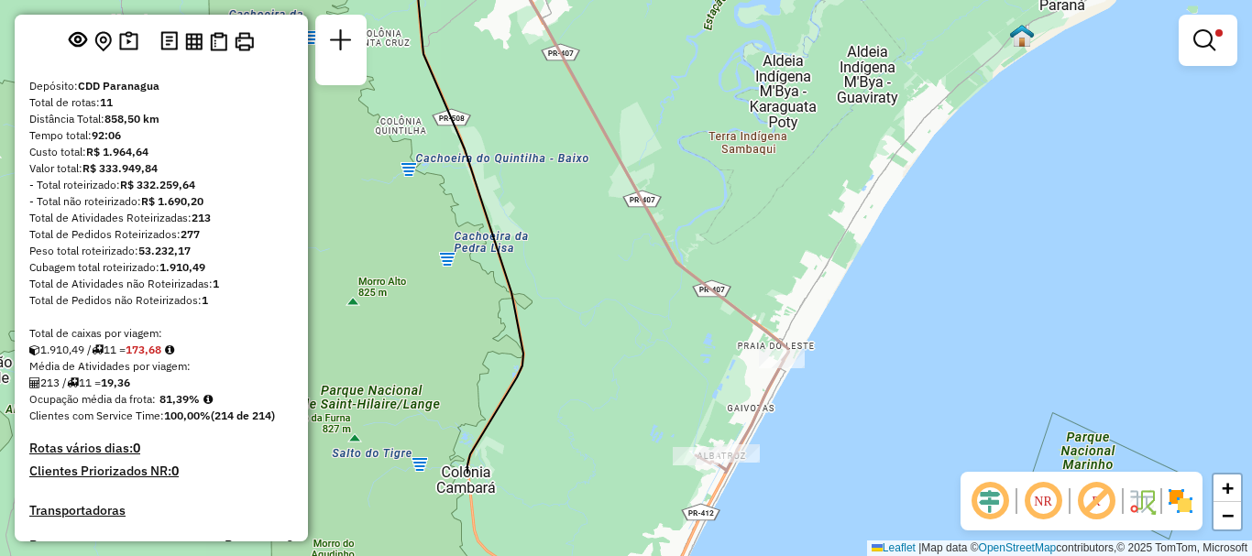
drag, startPoint x: 801, startPoint y: 250, endPoint x: 906, endPoint y: 93, distance: 188.8
click at [906, 93] on div "Limpar filtros Janela de atendimento Grade de atendimento Capacidade Transporta…" at bounding box center [626, 278] width 1252 height 556
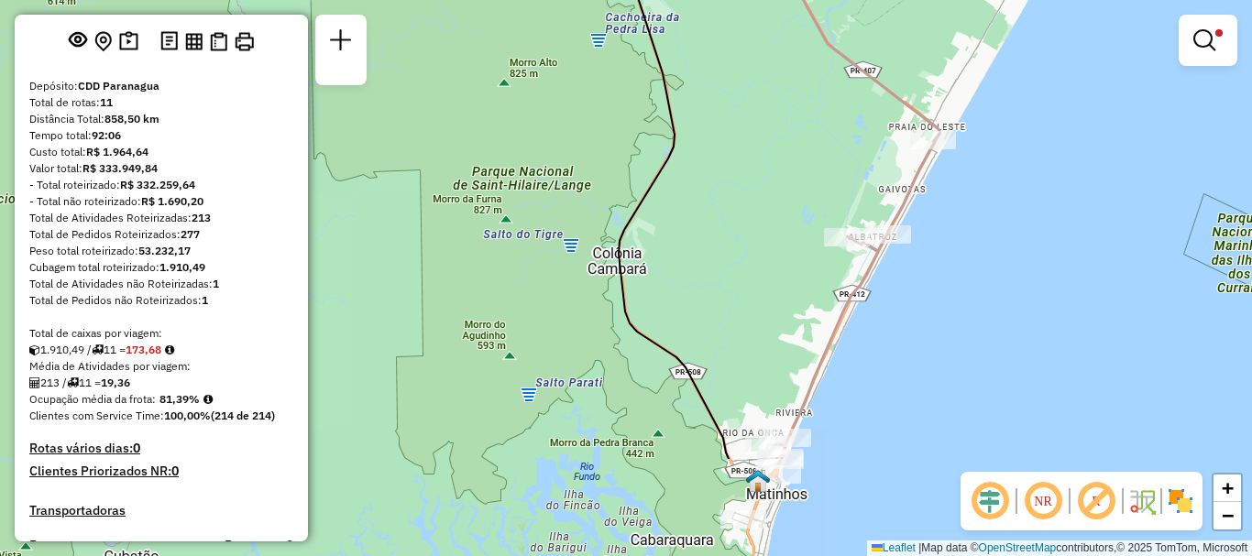
drag, startPoint x: 865, startPoint y: 183, endPoint x: 966, endPoint y: 31, distance: 182.5
click at [966, 31] on div "Limpar filtros Janela de atendimento Grade de atendimento Capacidade Transporta…" at bounding box center [626, 278] width 1252 height 556
click at [1204, 46] on em at bounding box center [1204, 40] width 22 height 22
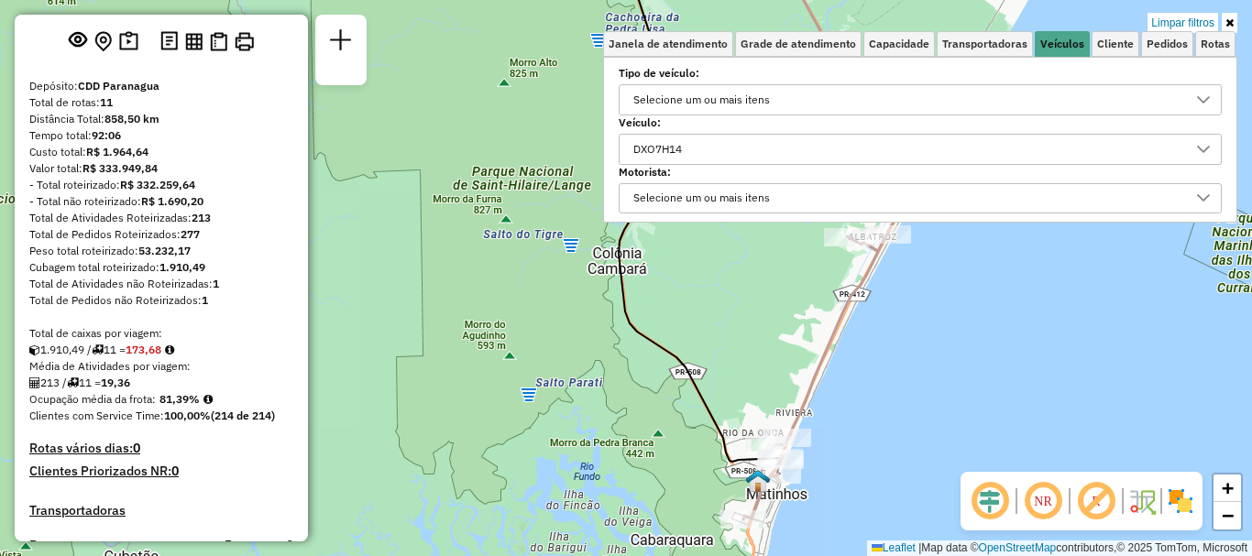
click at [729, 148] on div "DXO7H14" at bounding box center [906, 149] width 559 height 29
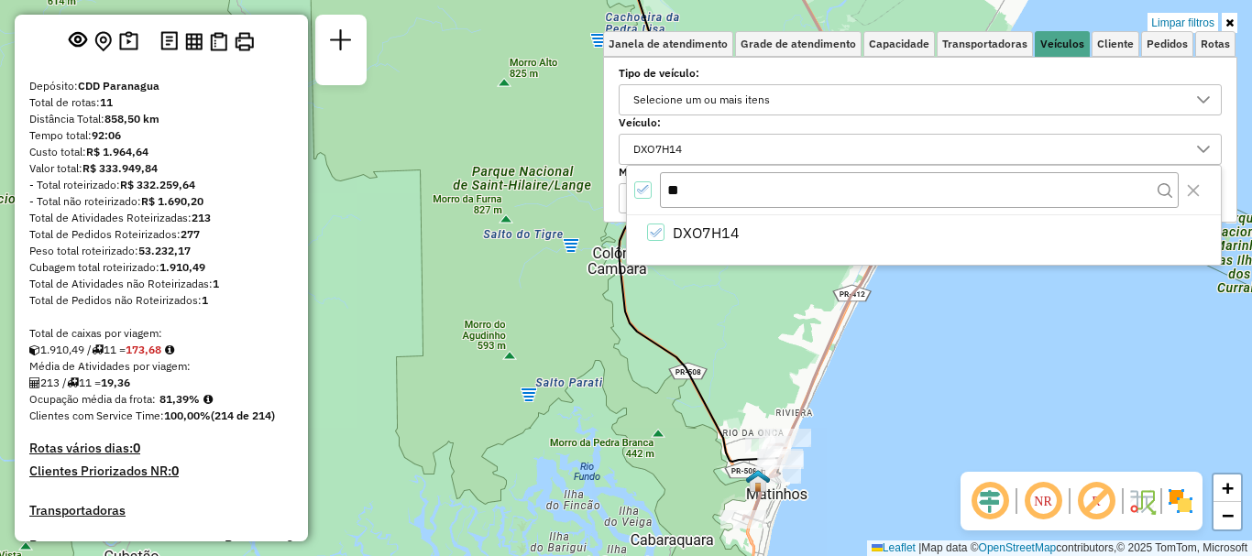
type input "*"
type input "**"
click at [1194, 187] on icon "Close" at bounding box center [1193, 190] width 15 height 15
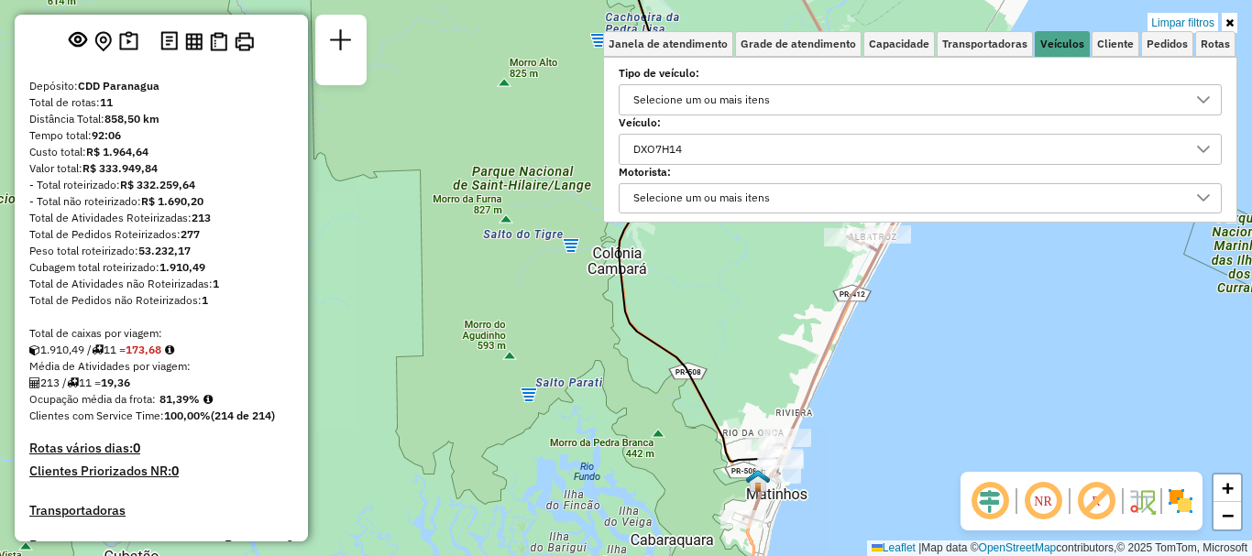
click at [1159, 318] on div "Limpar filtros Janela de atendimento Grade de atendimento Capacidade Transporta…" at bounding box center [626, 278] width 1252 height 556
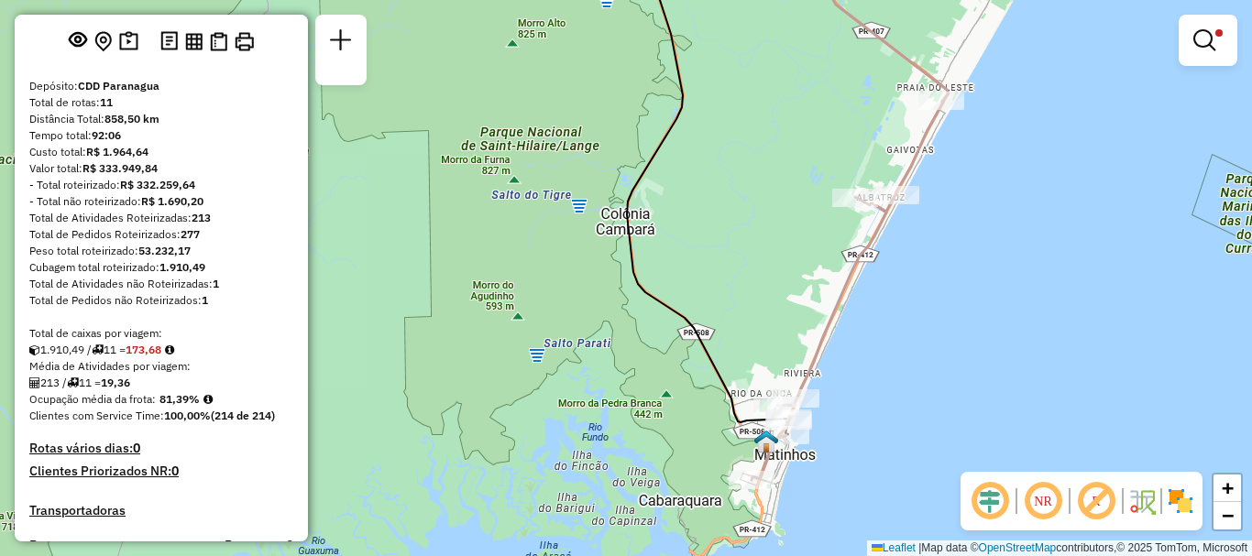
drag, startPoint x: 1101, startPoint y: 386, endPoint x: 1104, endPoint y: 364, distance: 22.2
click at [1104, 364] on div "Limpar filtros Janela de atendimento Grade de atendimento Capacidade Transporta…" at bounding box center [626, 278] width 1252 height 556
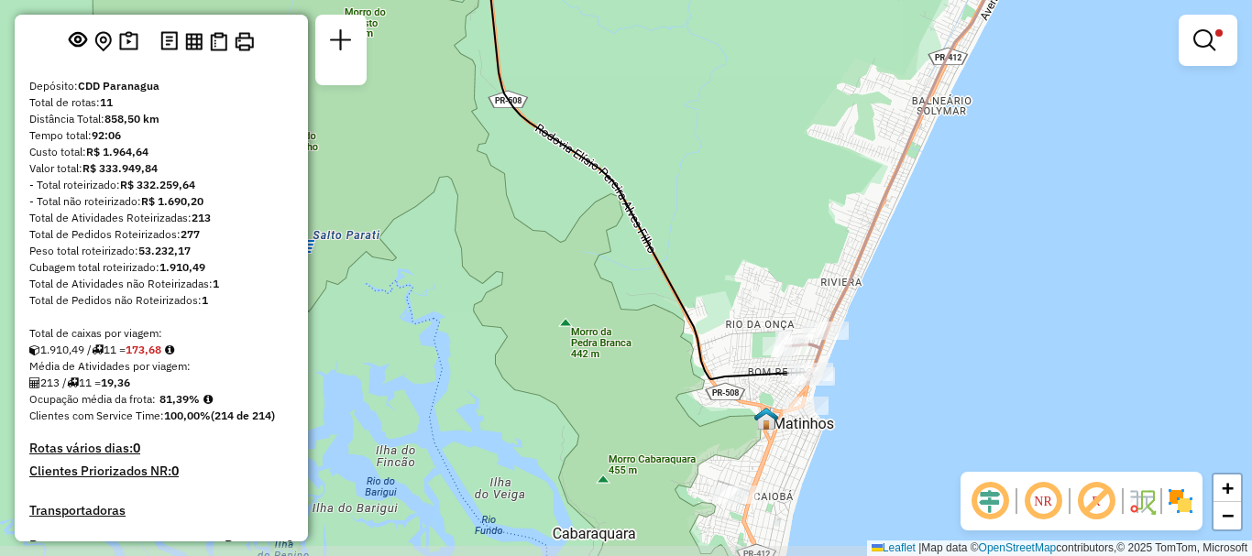
drag, startPoint x: 798, startPoint y: 348, endPoint x: 832, endPoint y: 123, distance: 227.9
click at [832, 123] on div "Limpar filtros Janela de atendimento Grade de atendimento Capacidade Transporta…" at bounding box center [626, 278] width 1252 height 556
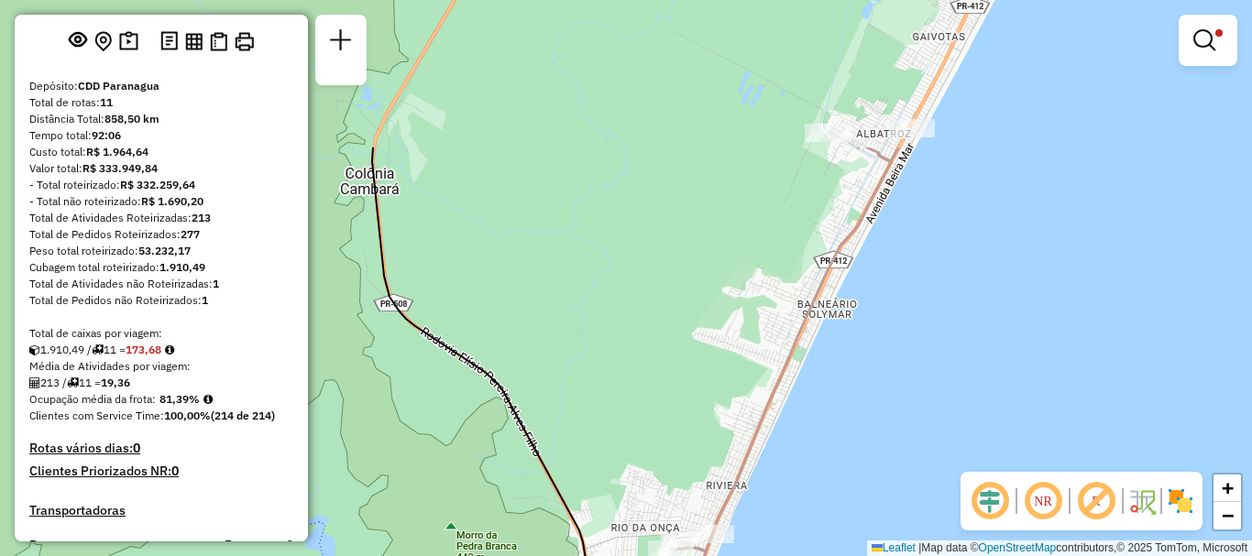
drag, startPoint x: 810, startPoint y: 218, endPoint x: 696, endPoint y: 421, distance: 233.0
click at [696, 421] on div "Limpar filtros Janela de atendimento Grade de atendimento Capacidade Transporta…" at bounding box center [626, 278] width 1252 height 556
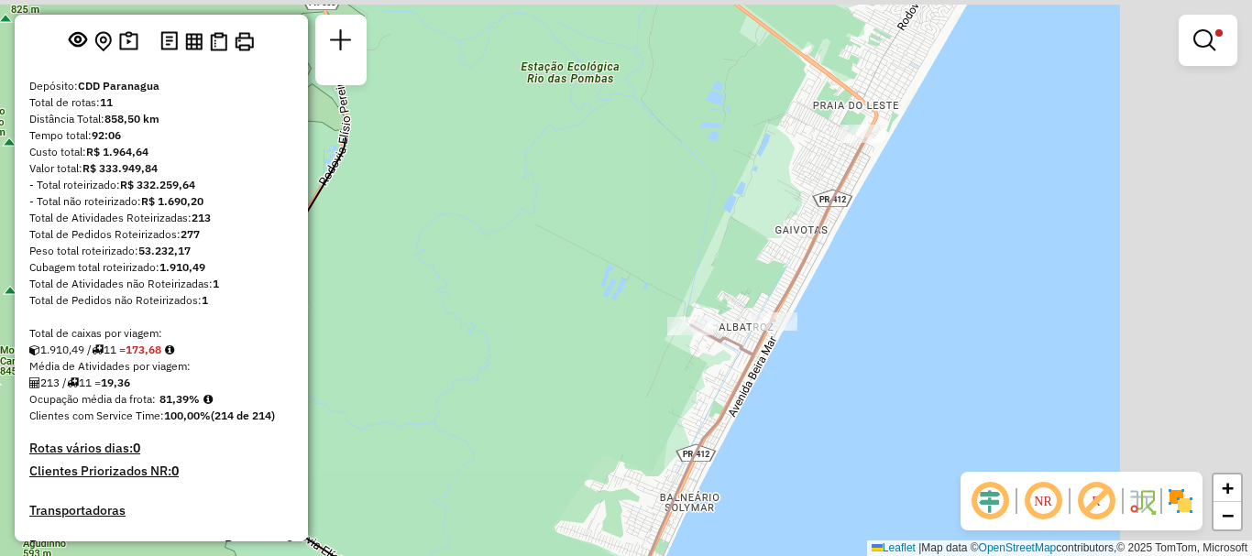
drag, startPoint x: 812, startPoint y: 182, endPoint x: 655, endPoint y: 399, distance: 267.8
click at [655, 399] on div "Limpar filtros Janela de atendimento Grade de atendimento Capacidade Transporta…" at bounding box center [626, 278] width 1252 height 556
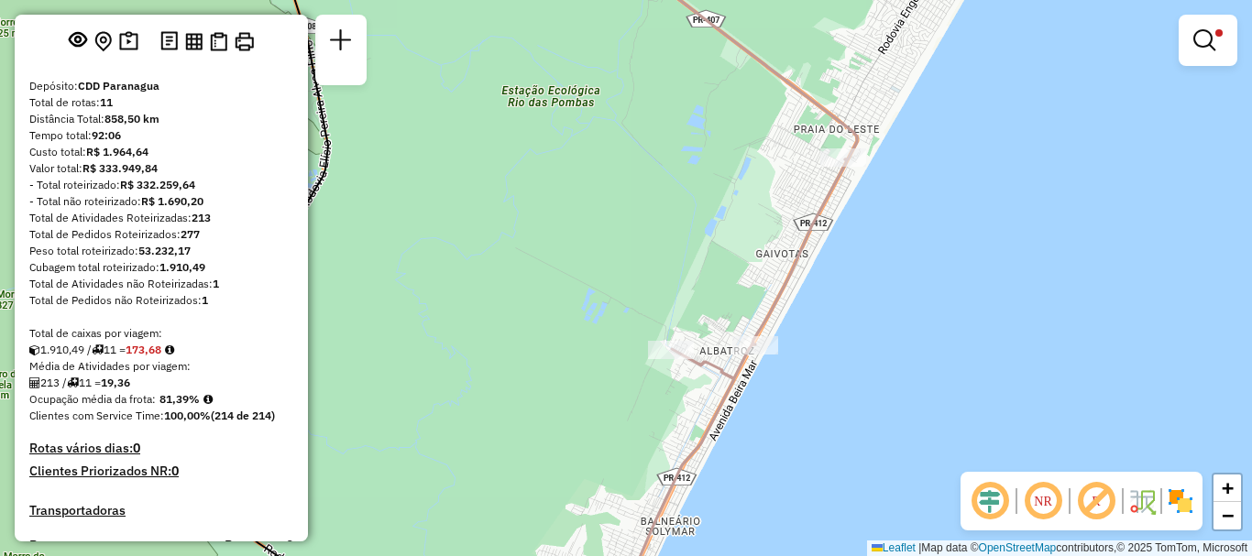
click at [607, 404] on div "Limpar filtros Janela de atendimento Grade de atendimento Capacidade Transporta…" at bounding box center [626, 278] width 1252 height 556
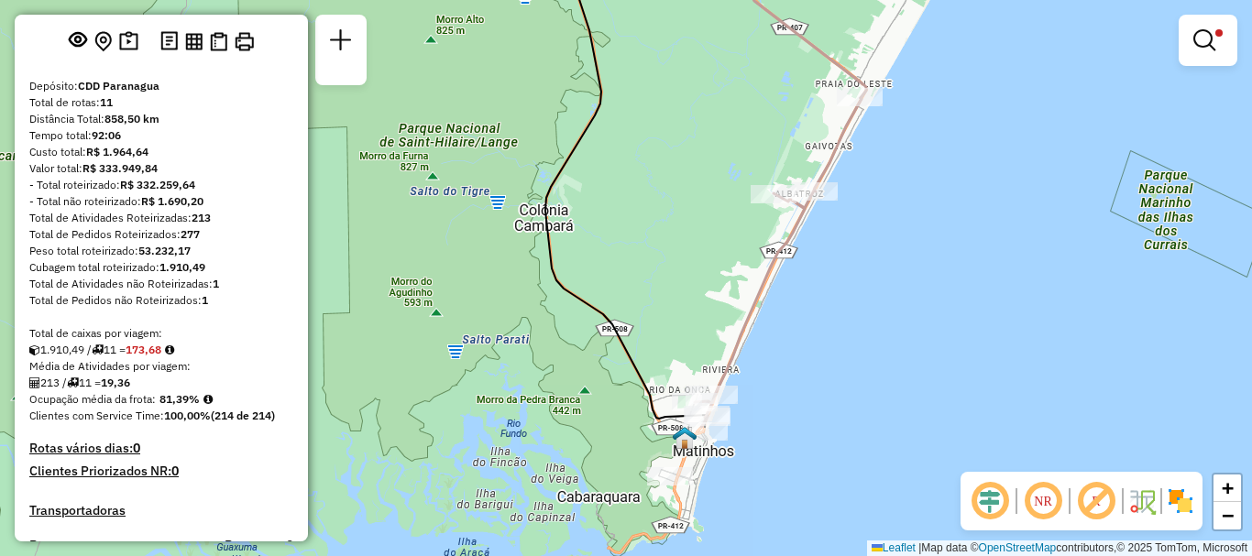
drag, startPoint x: 604, startPoint y: 406, endPoint x: 738, endPoint y: 223, distance: 226.9
click at [738, 223] on div "Limpar filtros Janela de atendimento Grade de atendimento Capacidade Transporta…" at bounding box center [626, 278] width 1252 height 556
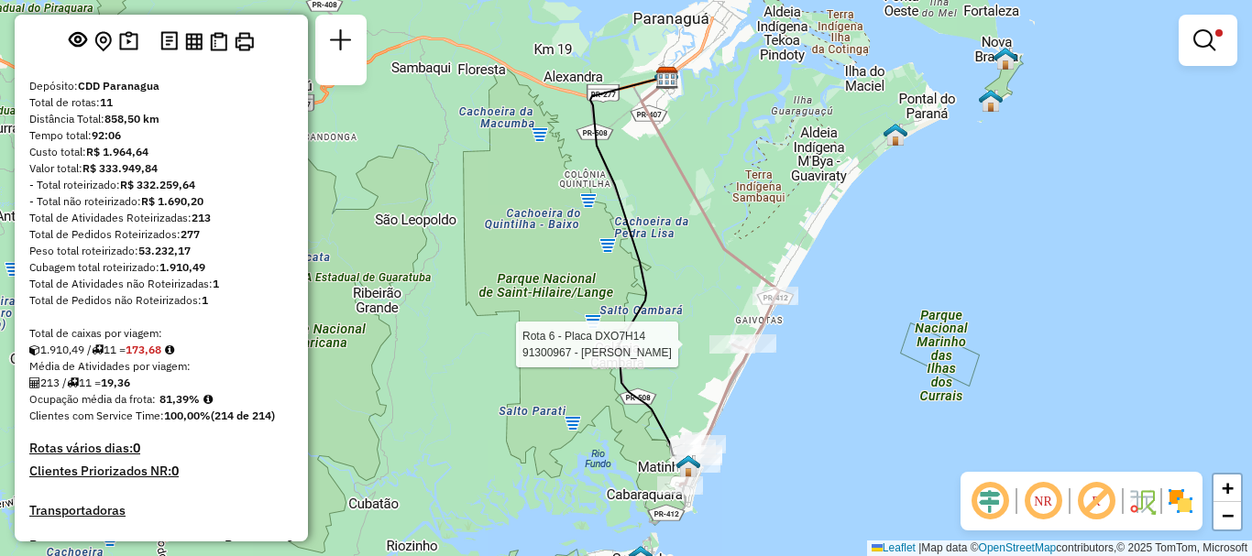
click at [466, 202] on div "Rota 6 - Placa DXO7H14 91300967 - [PERSON_NAME] Limpar filtros Janela de atendi…" at bounding box center [626, 278] width 1252 height 556
